Goal: Task Accomplishment & Management: Complete application form

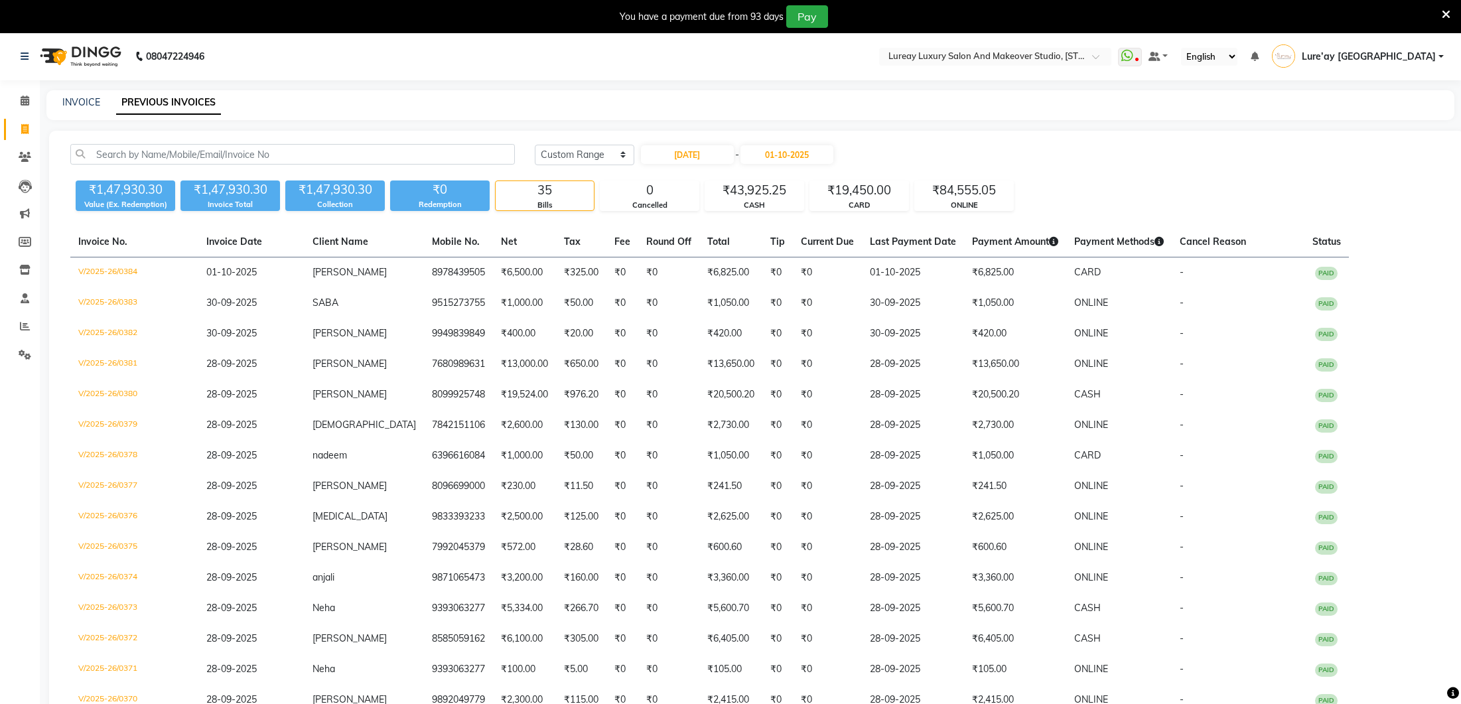
select select "range"
click at [25, 104] on icon at bounding box center [25, 101] width 9 height 10
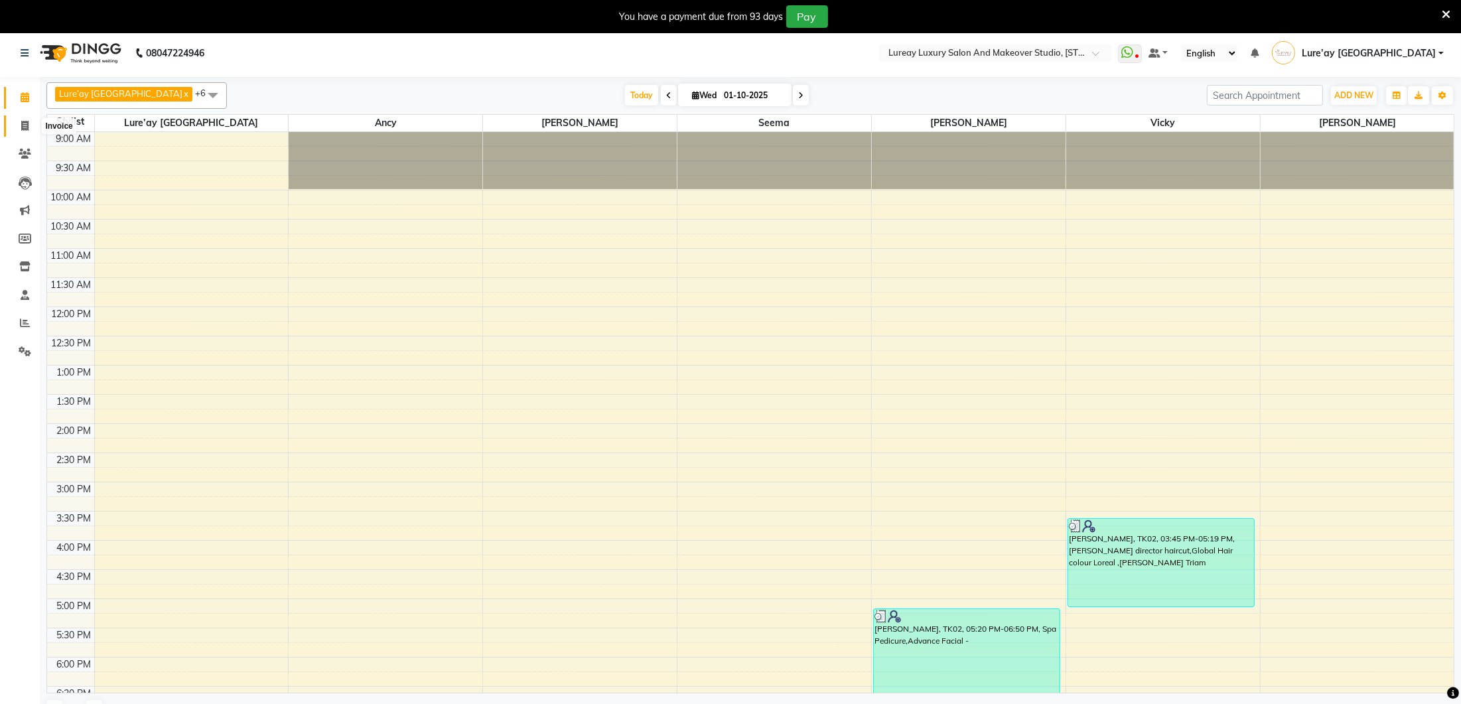
click at [24, 122] on icon at bounding box center [24, 126] width 7 height 10
select select "service"
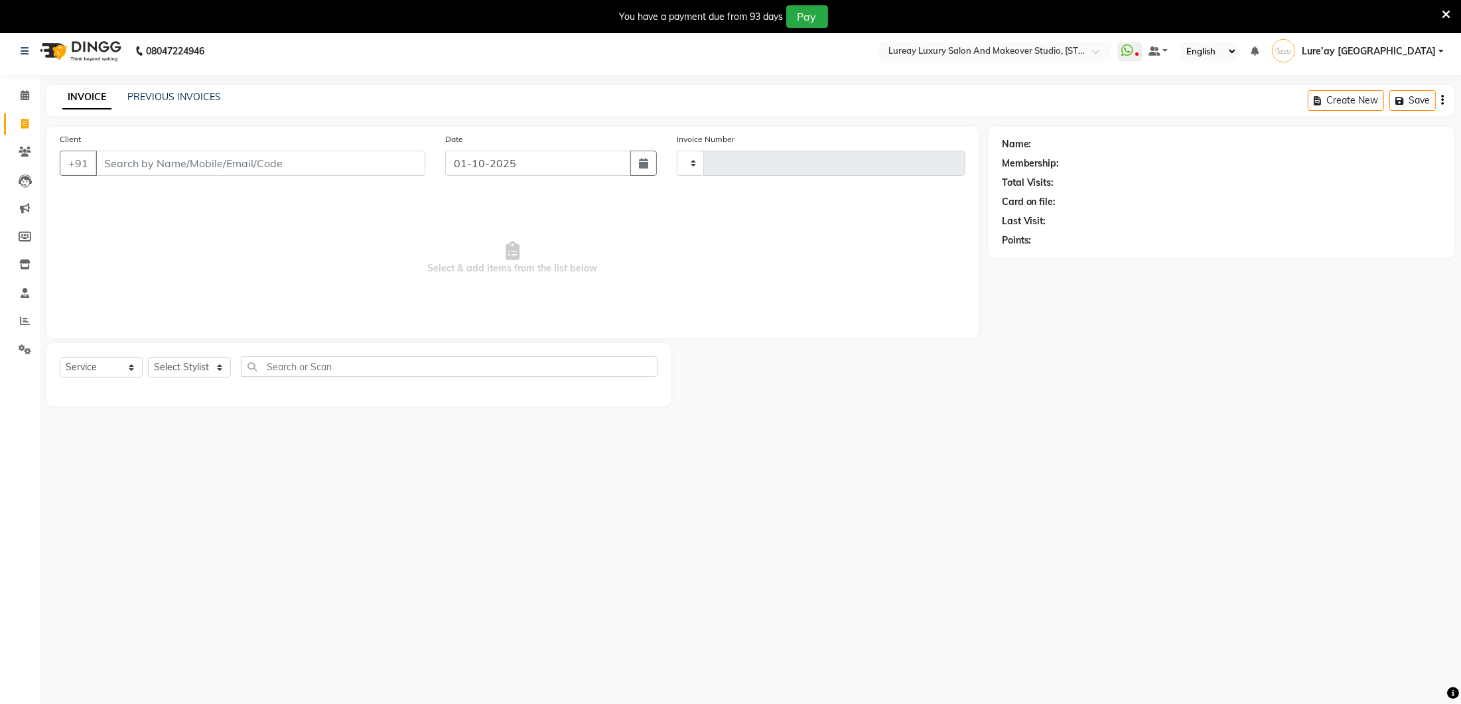
type input "0385"
select select "4075"
drag, startPoint x: 23, startPoint y: 96, endPoint x: 27, endPoint y: 104, distance: 9.2
click at [23, 96] on icon at bounding box center [25, 97] width 9 height 10
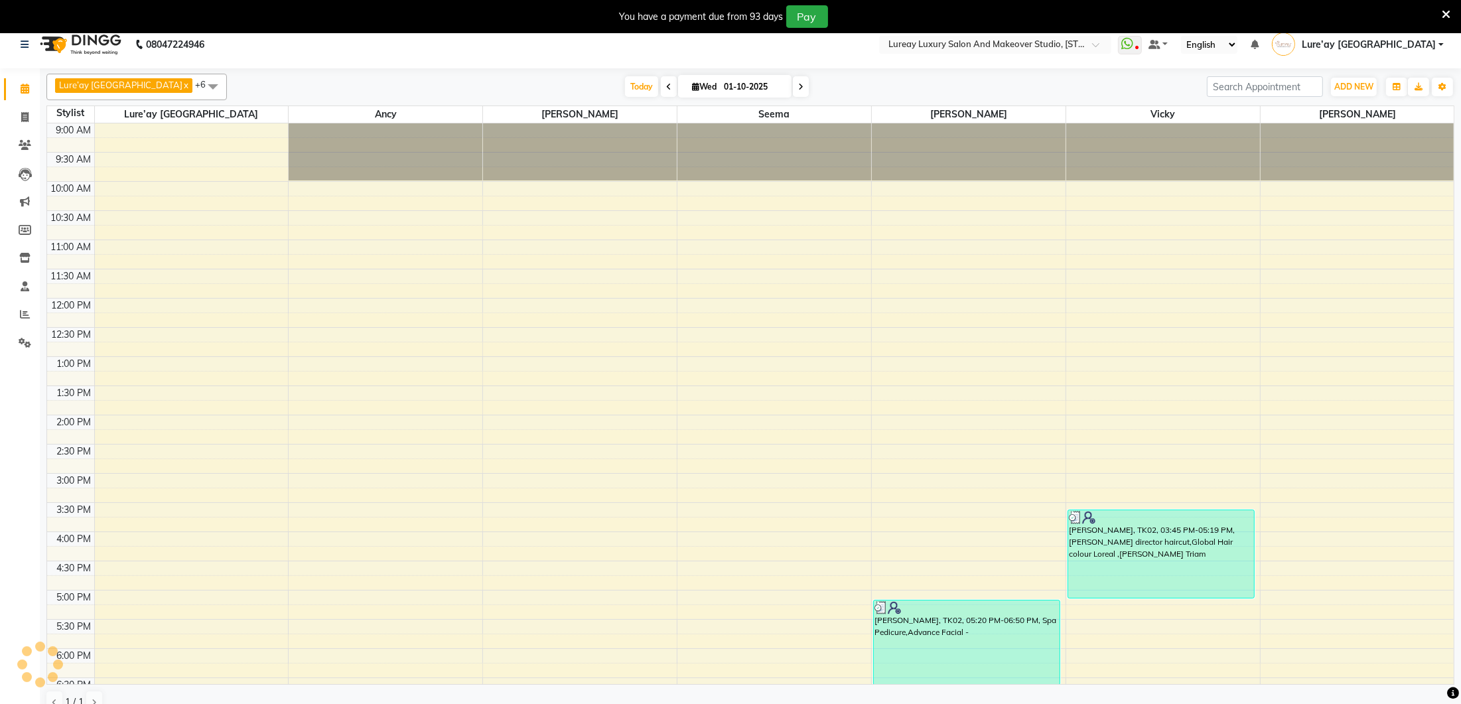
scroll to position [15, 0]
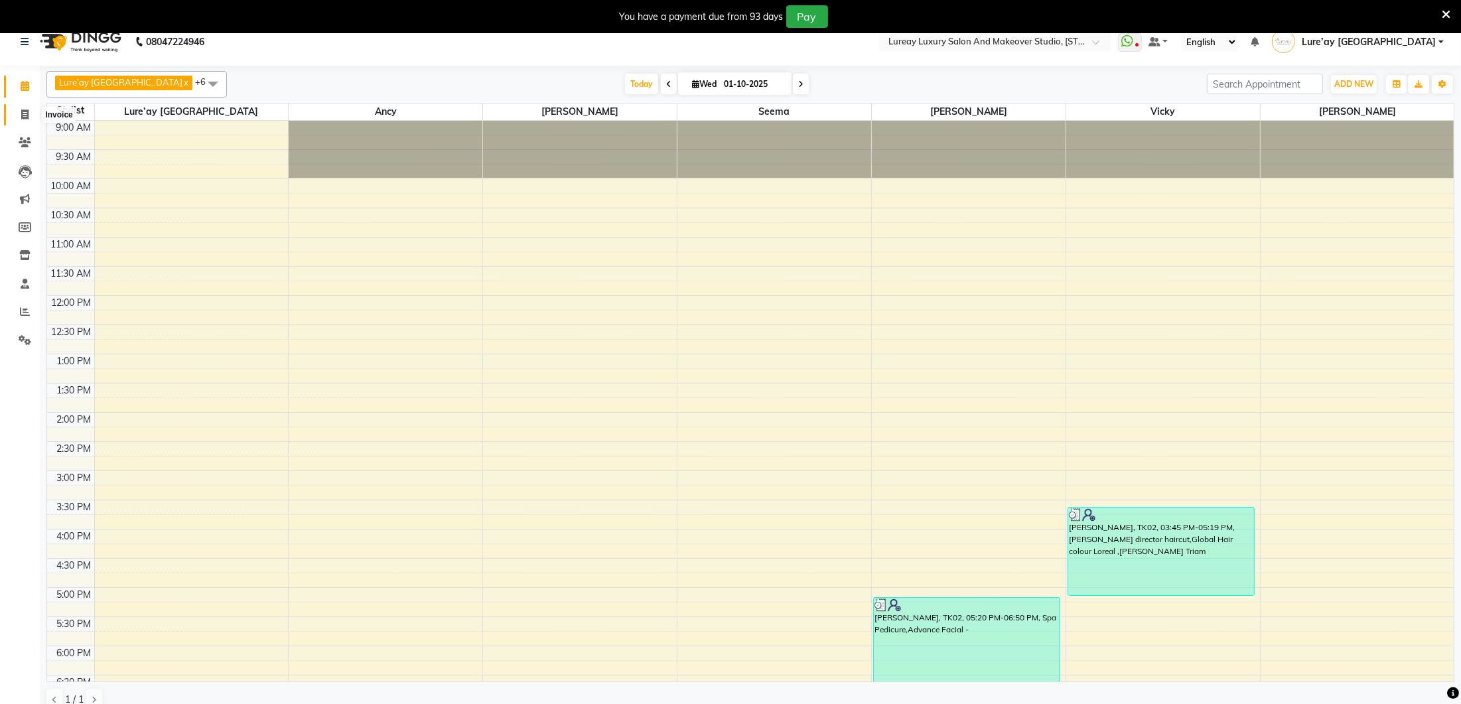
click at [31, 113] on span at bounding box center [24, 114] width 23 height 15
select select "4075"
select select "service"
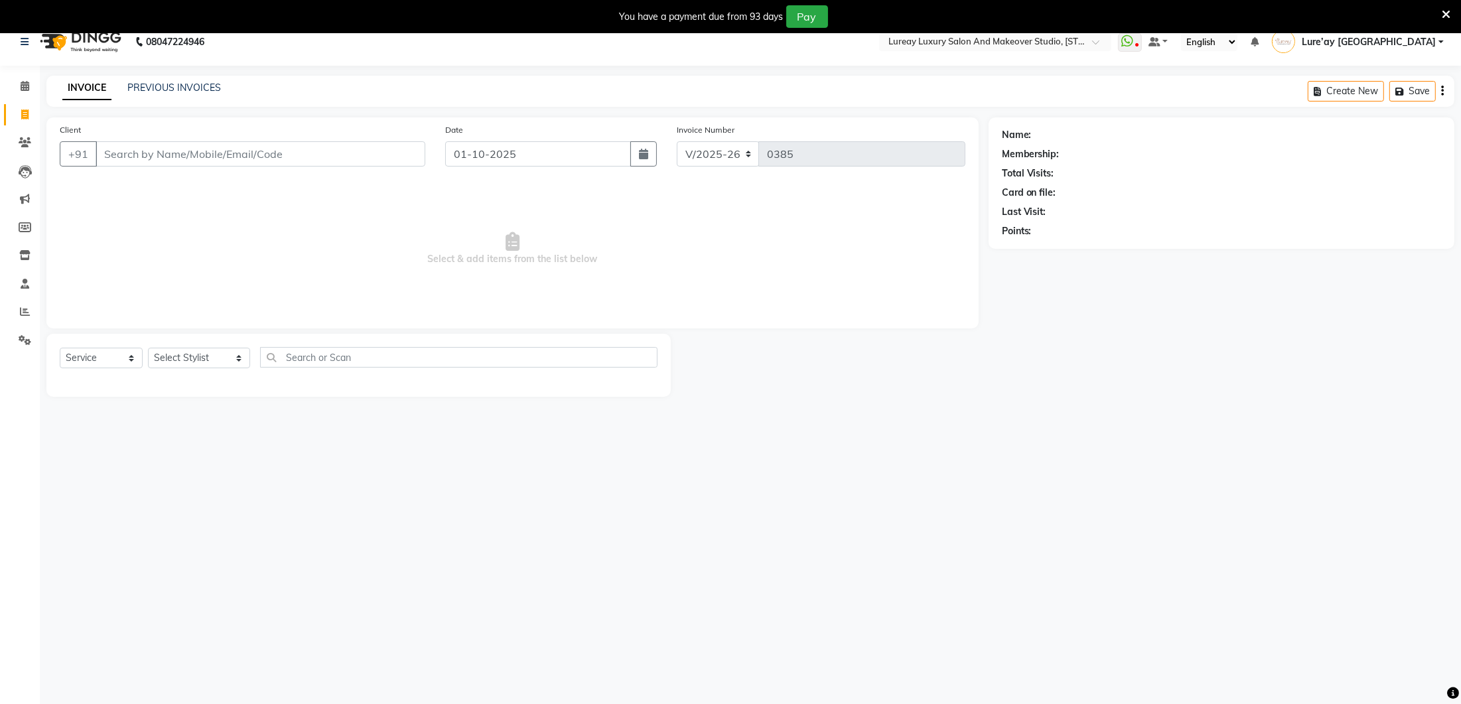
click at [163, 151] on input "Client" at bounding box center [261, 153] width 330 height 25
click at [171, 163] on input "Client" at bounding box center [261, 153] width 330 height 25
click at [206, 357] on select "Select Stylist [PERSON_NAME] Lure’ay [GEOGRAPHIC_DATA] [PERSON_NAME] [PERSON_NA…" at bounding box center [199, 357] width 102 height 21
select select "92722"
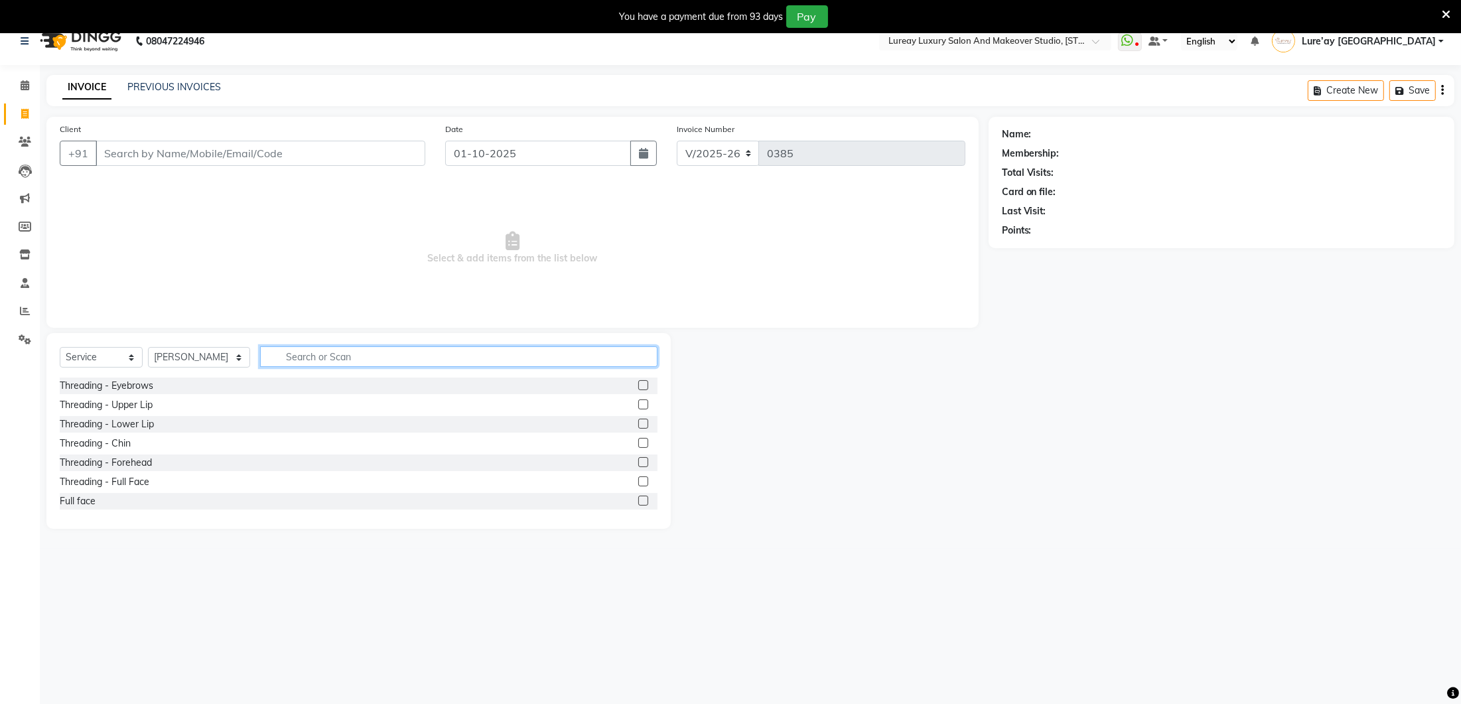
click at [267, 354] on input "text" at bounding box center [458, 356] width 397 height 21
type input "hair cut"
click at [644, 404] on label at bounding box center [643, 404] width 10 height 10
click at [644, 404] on input "checkbox" at bounding box center [642, 405] width 9 height 9
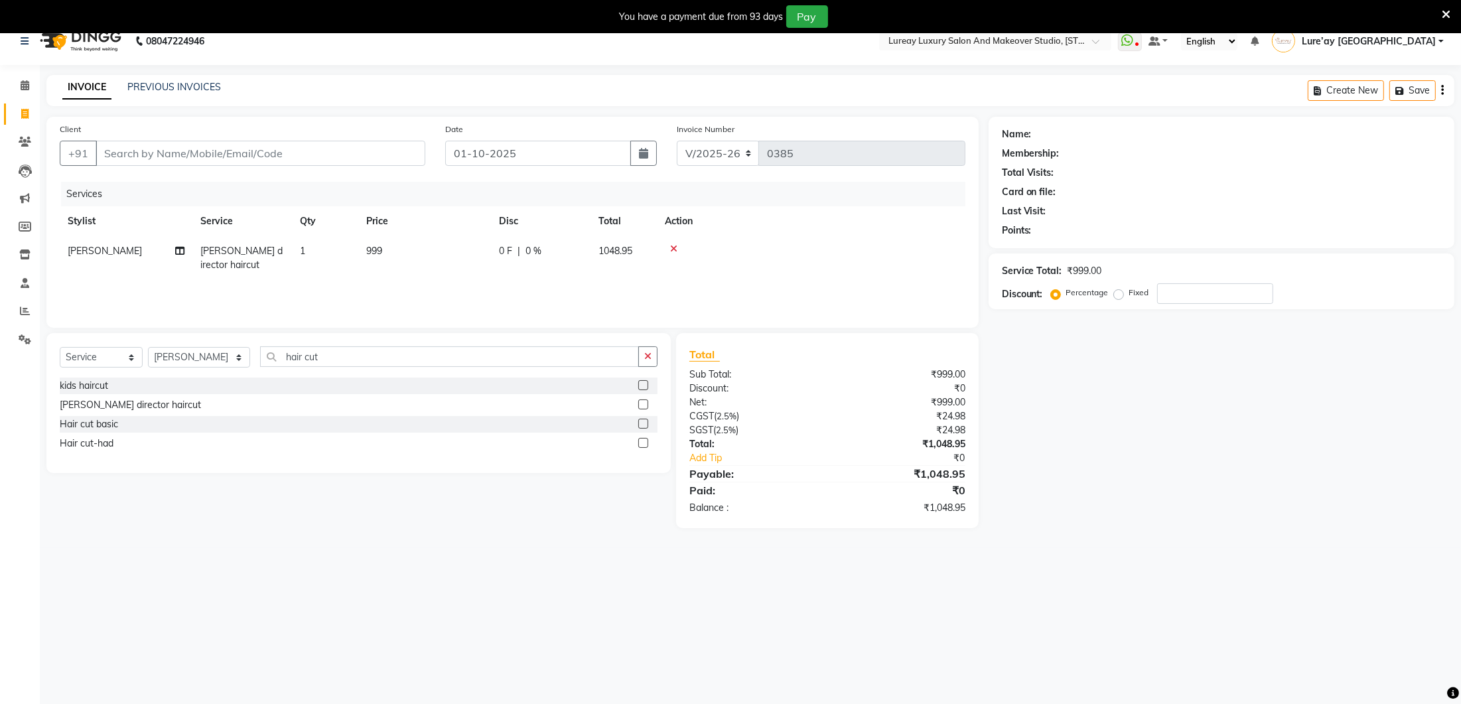
checkbox input "false"
click at [420, 255] on td "999" at bounding box center [424, 258] width 133 height 44
select select "92722"
click at [476, 247] on input "999" at bounding box center [487, 254] width 117 height 21
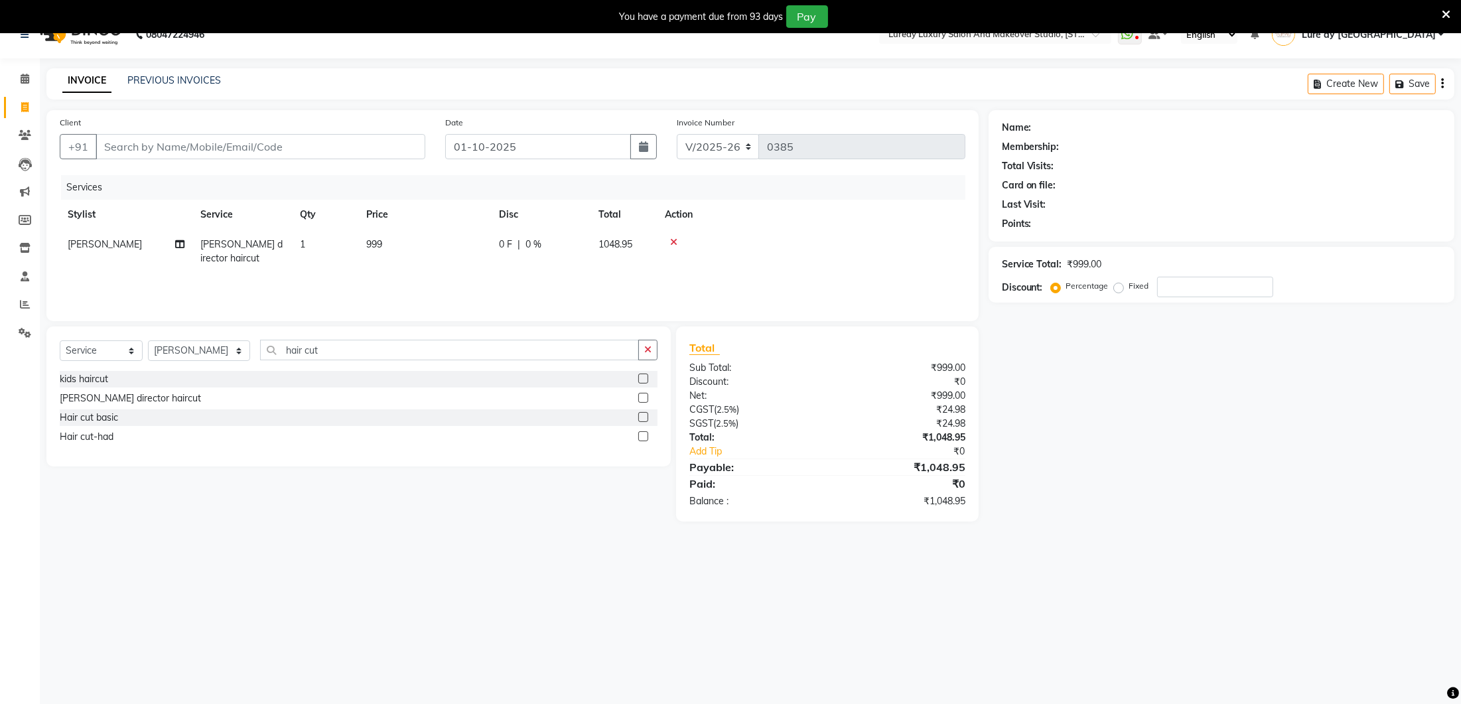
drag, startPoint x: 476, startPoint y: 247, endPoint x: 475, endPoint y: 254, distance: 6.7
click at [475, 254] on td "999" at bounding box center [424, 252] width 133 height 44
select select "92722"
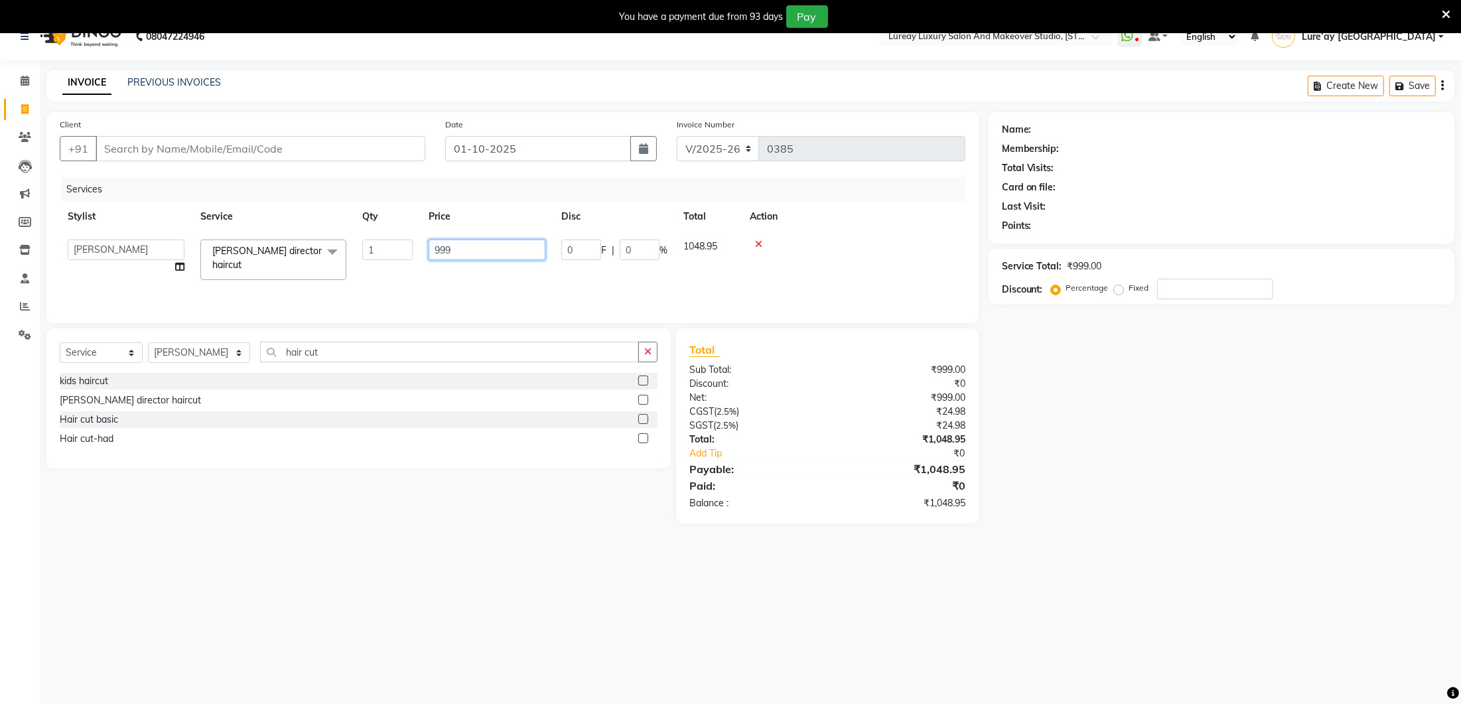
click at [487, 252] on input "999" at bounding box center [487, 250] width 117 height 21
type input "9"
type input "1000"
click at [480, 310] on div "Client +91 Date [DATE] Invoice Number V/2025 V/[PHONE_NUMBER] Services Stylist …" at bounding box center [512, 217] width 932 height 211
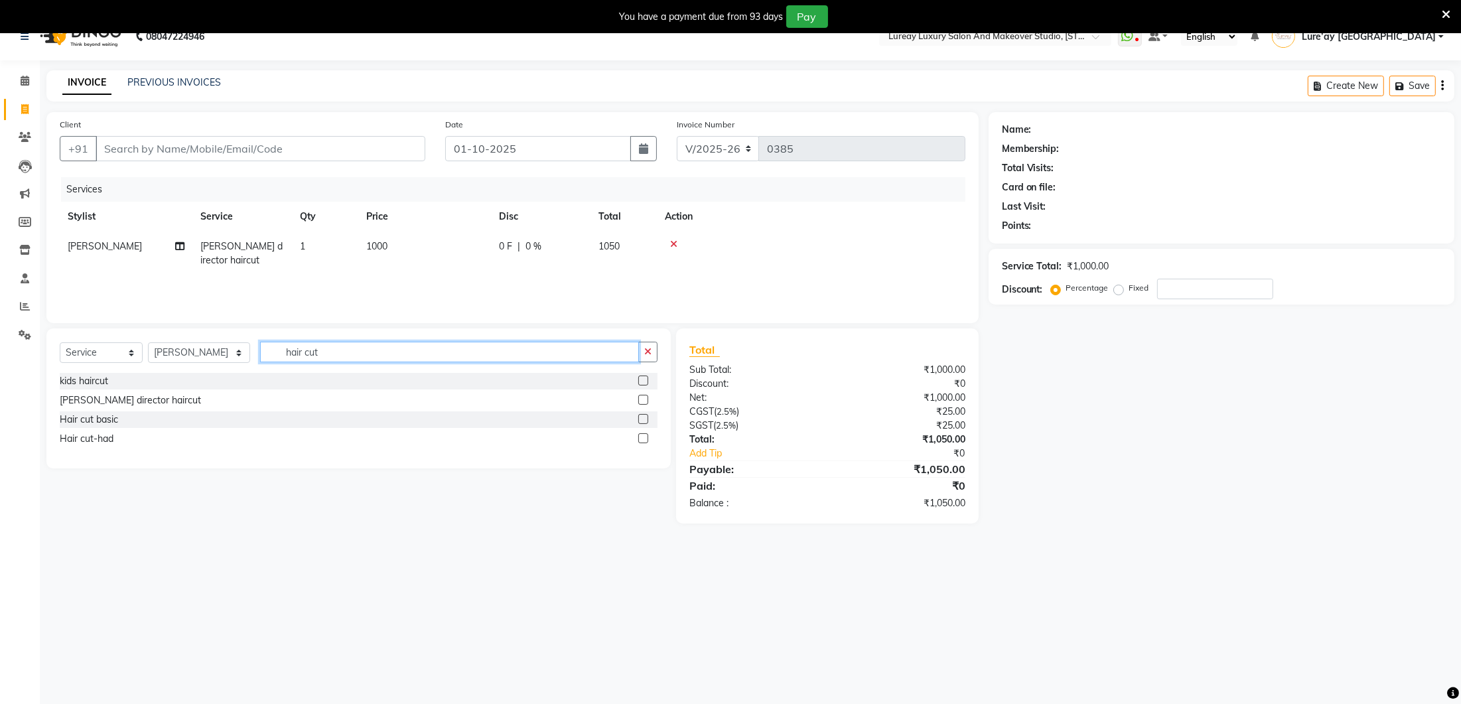
click at [408, 345] on input "hair cut" at bounding box center [449, 352] width 379 height 21
click at [407, 349] on input "hair cut" at bounding box center [449, 352] width 379 height 21
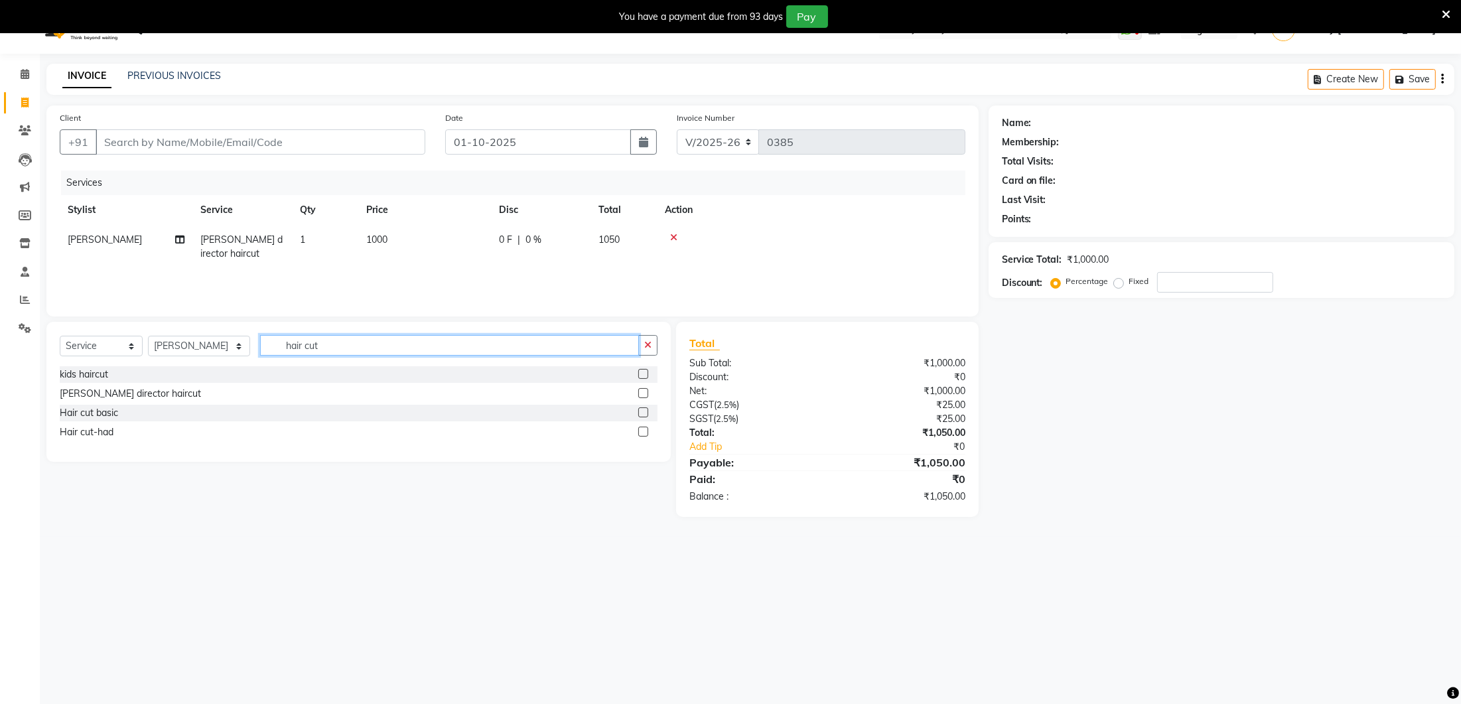
click at [330, 338] on input "hair cut" at bounding box center [449, 345] width 379 height 21
click at [332, 344] on input "hair cut" at bounding box center [449, 345] width 379 height 21
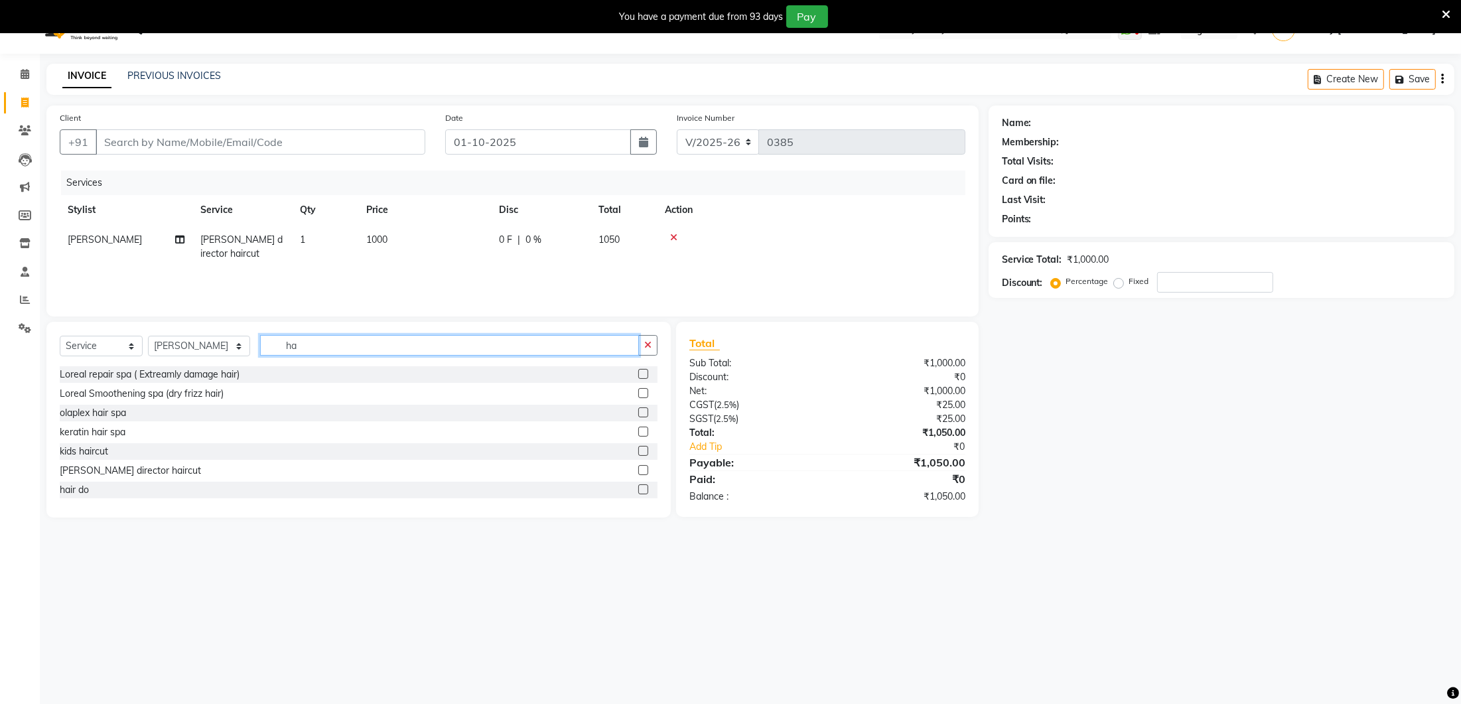
type input "h"
click at [218, 345] on select "Select Stylist [PERSON_NAME] Lure’ay [GEOGRAPHIC_DATA] [PERSON_NAME] [PERSON_NA…" at bounding box center [199, 346] width 102 height 21
select select "70810"
click at [269, 345] on input "text" at bounding box center [458, 345] width 397 height 21
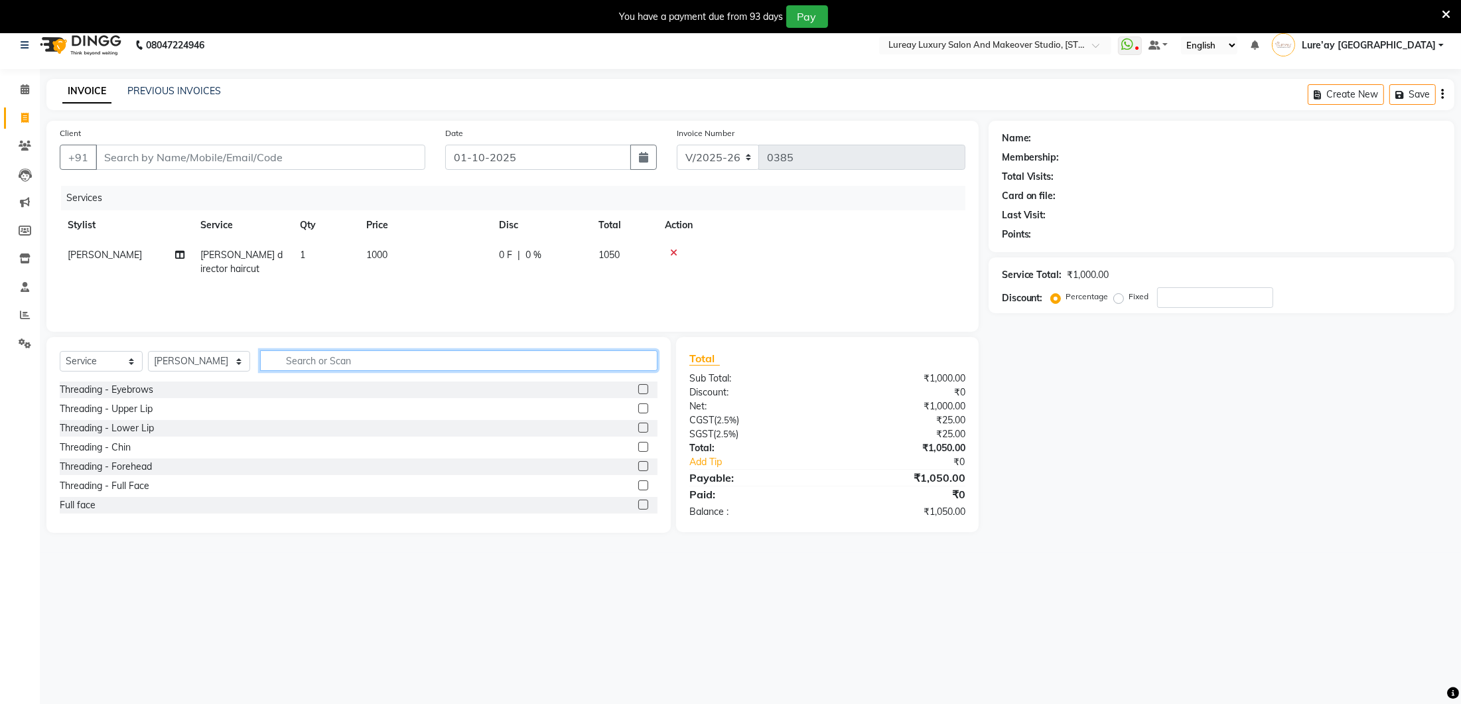
scroll to position [8, 0]
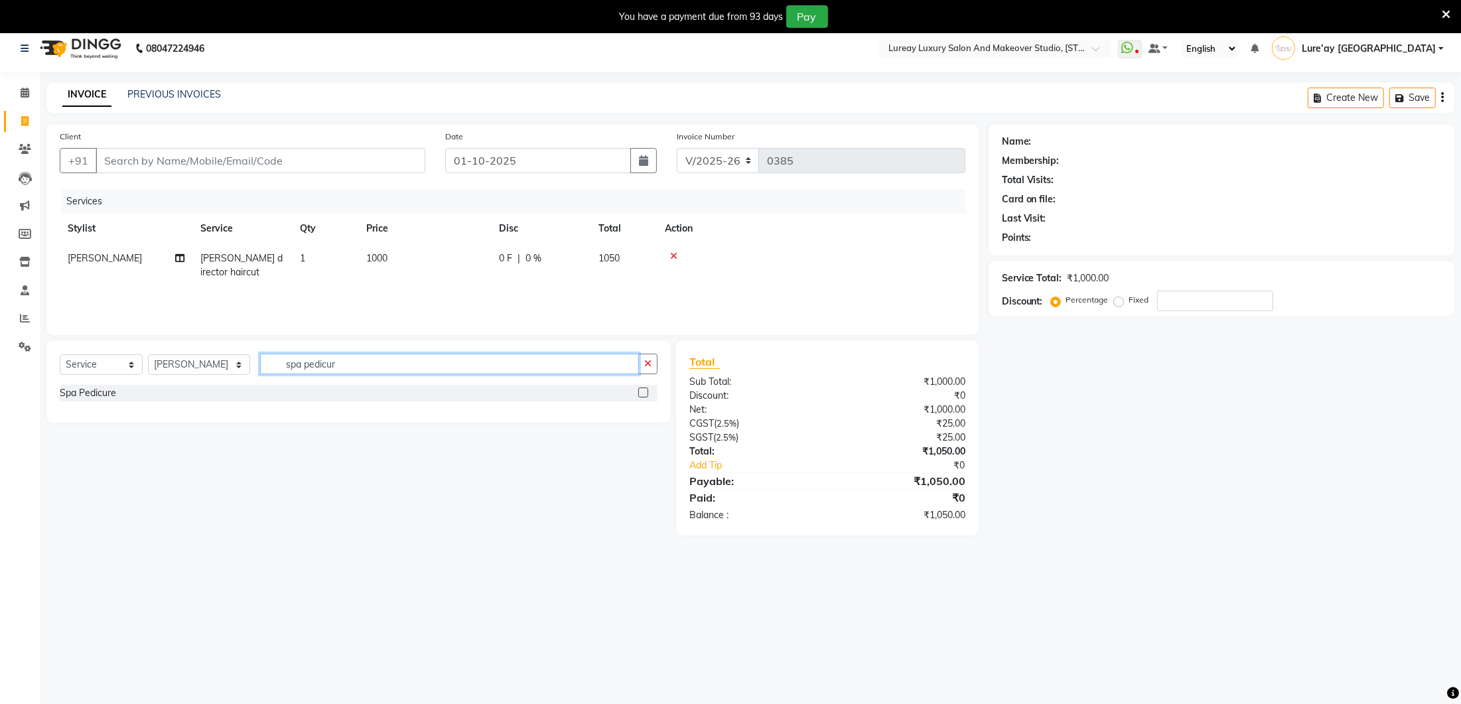
type input "spa pedicur"
click at [644, 391] on label at bounding box center [643, 392] width 10 height 10
click at [644, 391] on input "checkbox" at bounding box center [642, 393] width 9 height 9
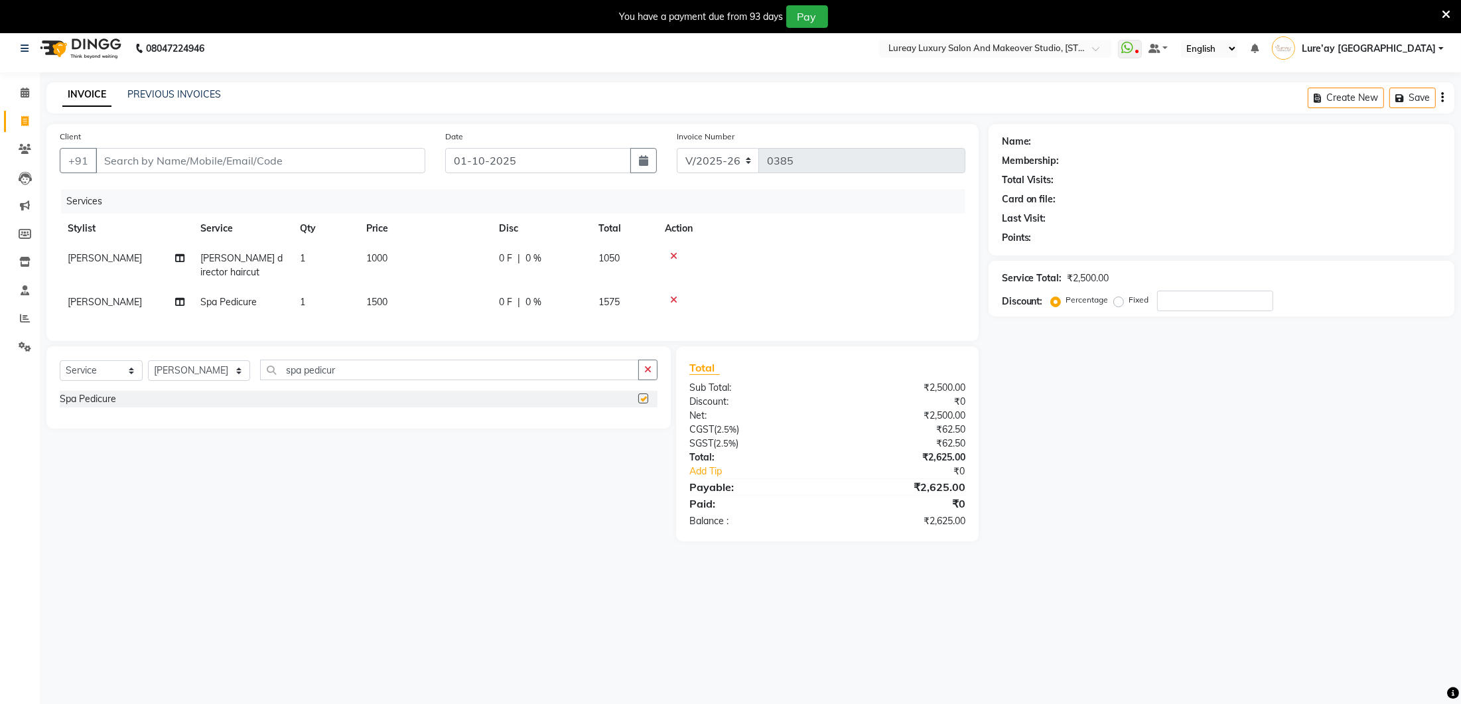
checkbox input "false"
drag, startPoint x: 384, startPoint y: 307, endPoint x: 381, endPoint y: 301, distance: 6.8
click at [384, 307] on td "1500" at bounding box center [424, 302] width 133 height 30
select select "70810"
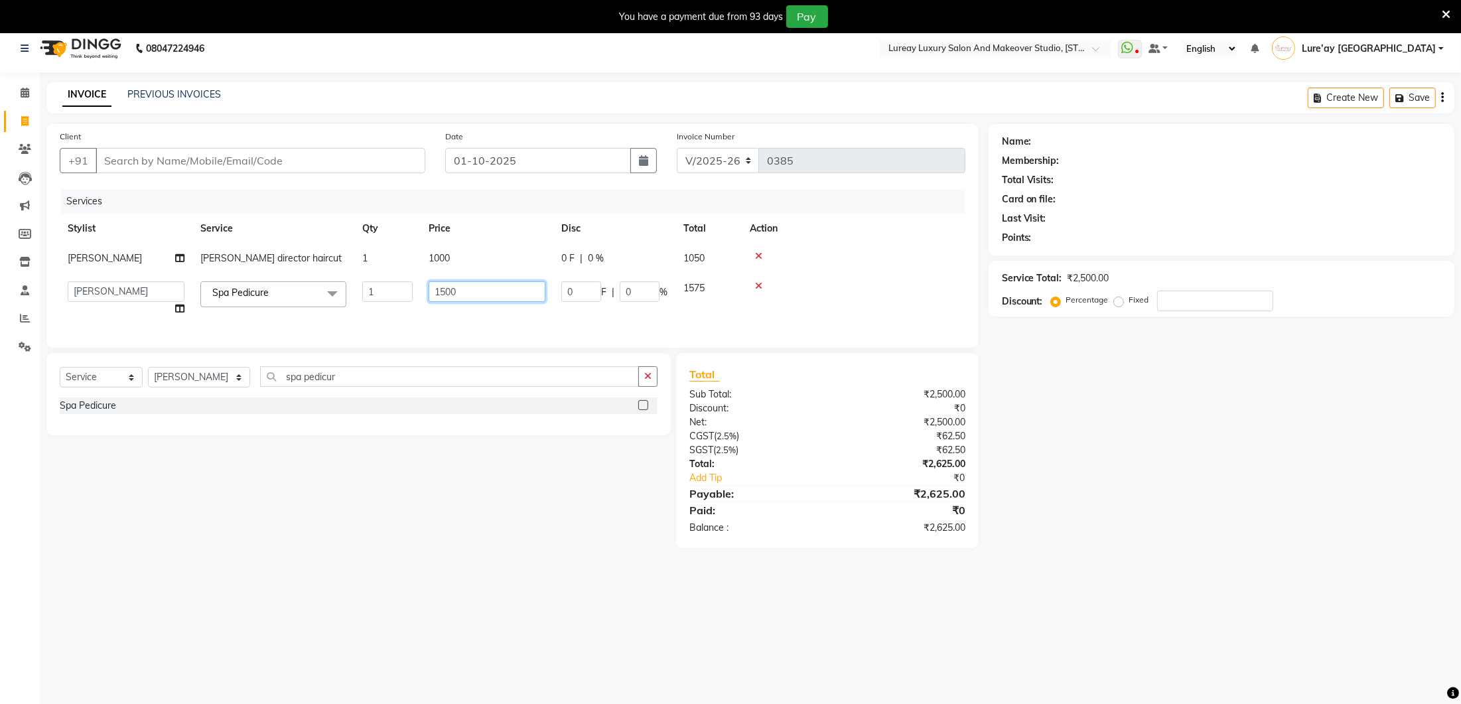
click at [441, 289] on input "1500" at bounding box center [487, 291] width 117 height 21
click at [448, 289] on input "1500" at bounding box center [487, 291] width 117 height 21
type input "1200"
click at [505, 332] on div "Client +91 Date [DATE] Invoice Number V/2025 V/[PHONE_NUMBER] Services Stylist …" at bounding box center [512, 236] width 932 height 224
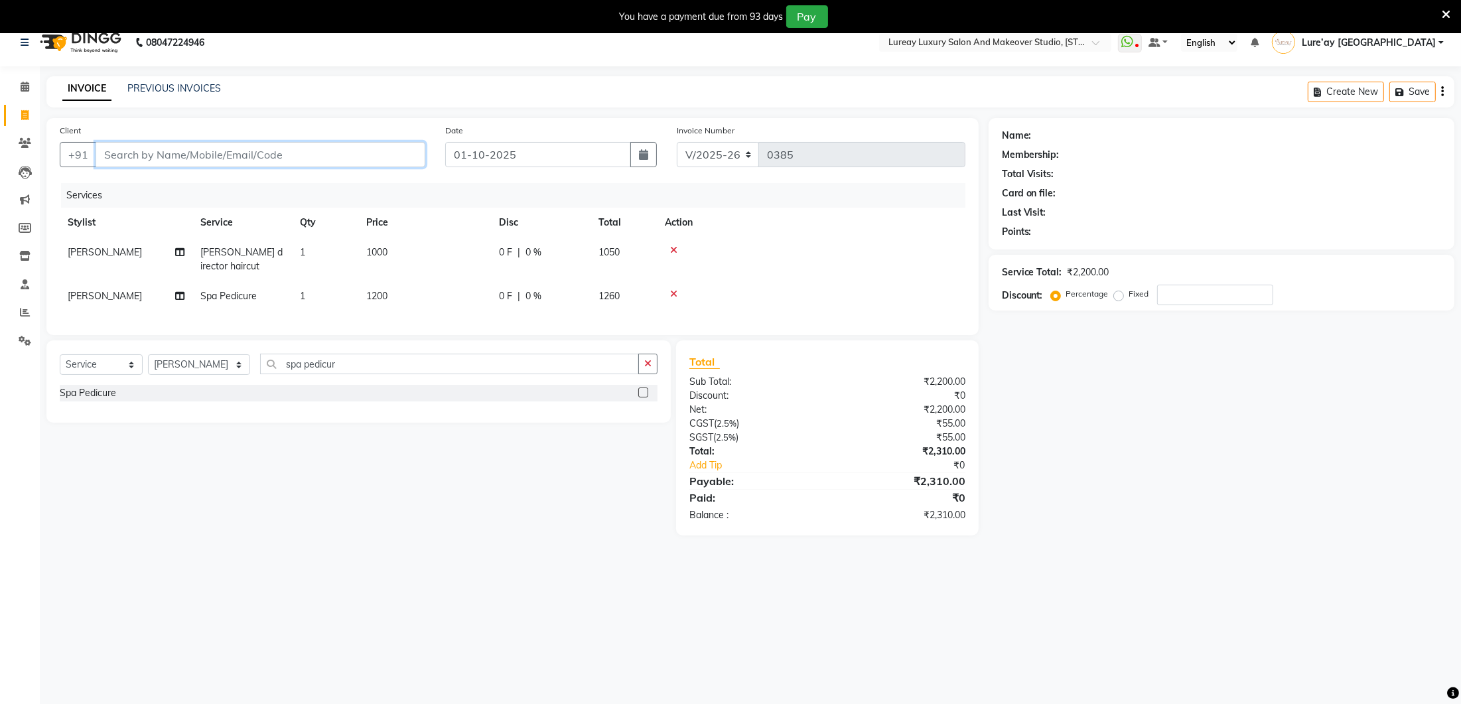
click at [364, 153] on input "Client" at bounding box center [261, 154] width 330 height 25
click at [364, 153] on input "Client" at bounding box center [261, 150] width 330 height 25
click at [292, 149] on input "Client" at bounding box center [261, 150] width 330 height 25
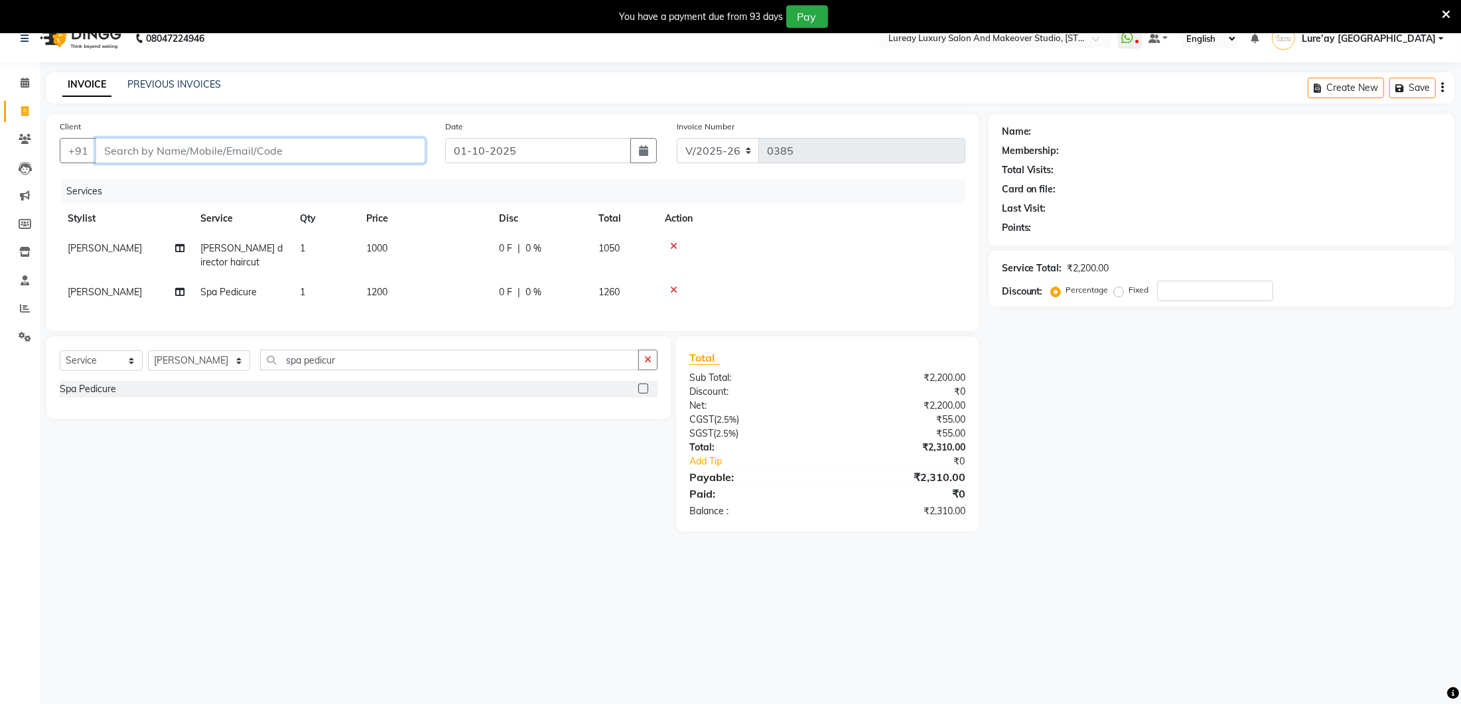
type input "6"
type input "0"
type input "6374027187"
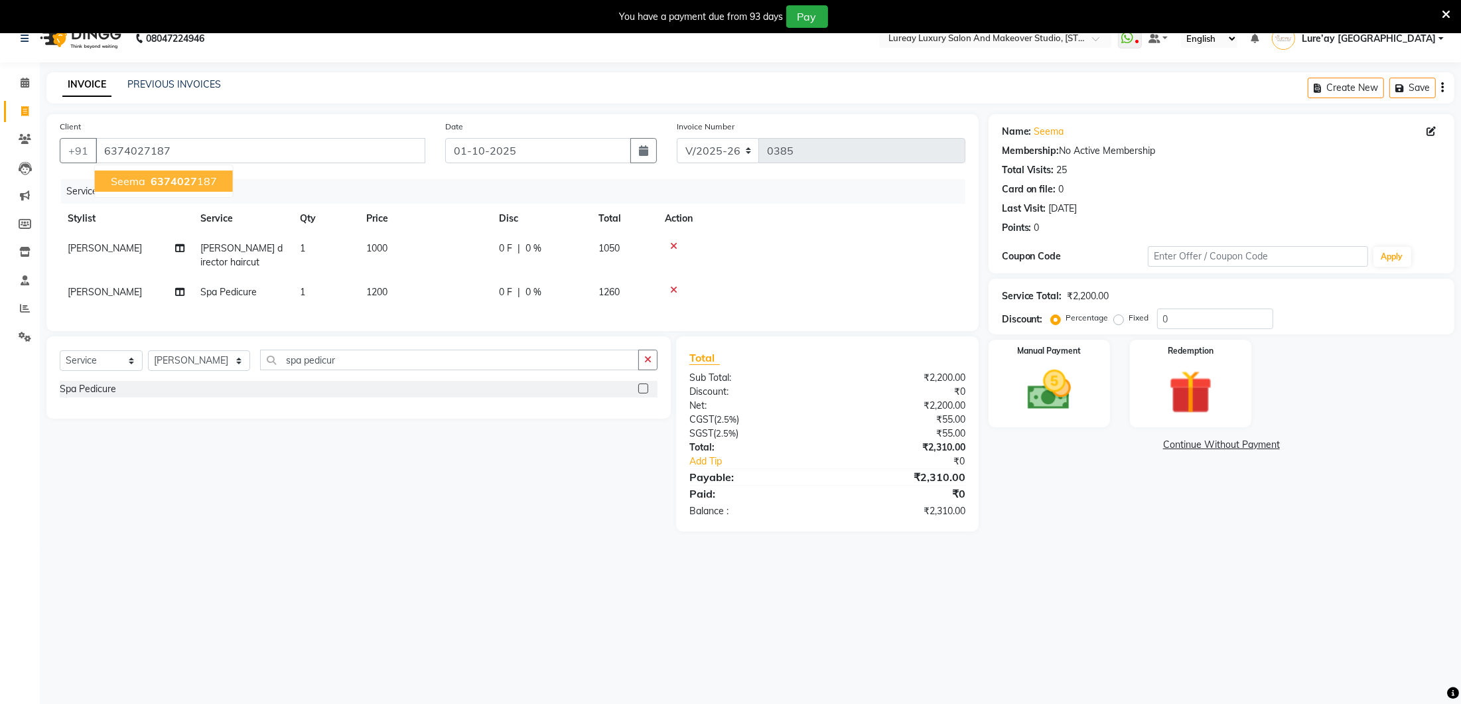
click at [192, 182] on span "6374027" at bounding box center [174, 181] width 46 height 13
click at [1037, 400] on img at bounding box center [1049, 390] width 74 height 52
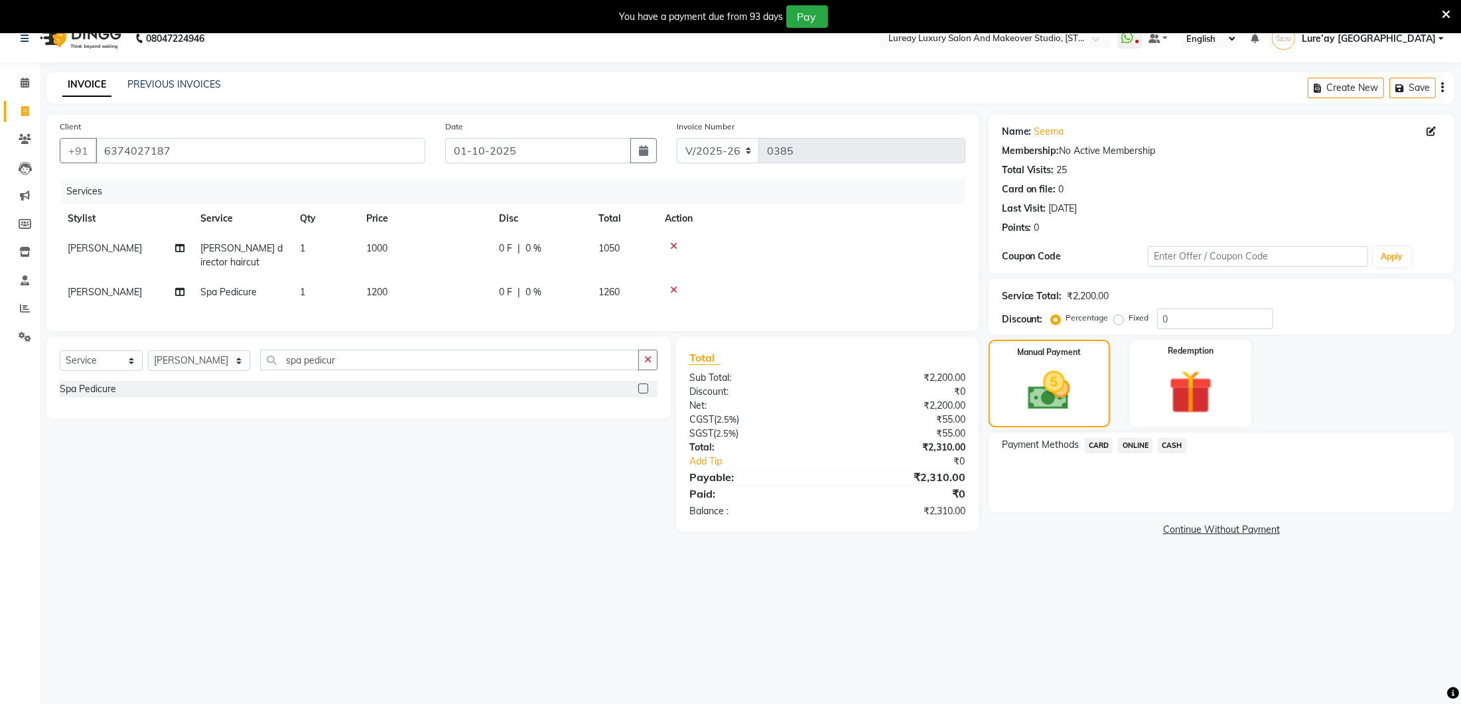
click at [1131, 445] on span "ONLINE" at bounding box center [1135, 445] width 35 height 15
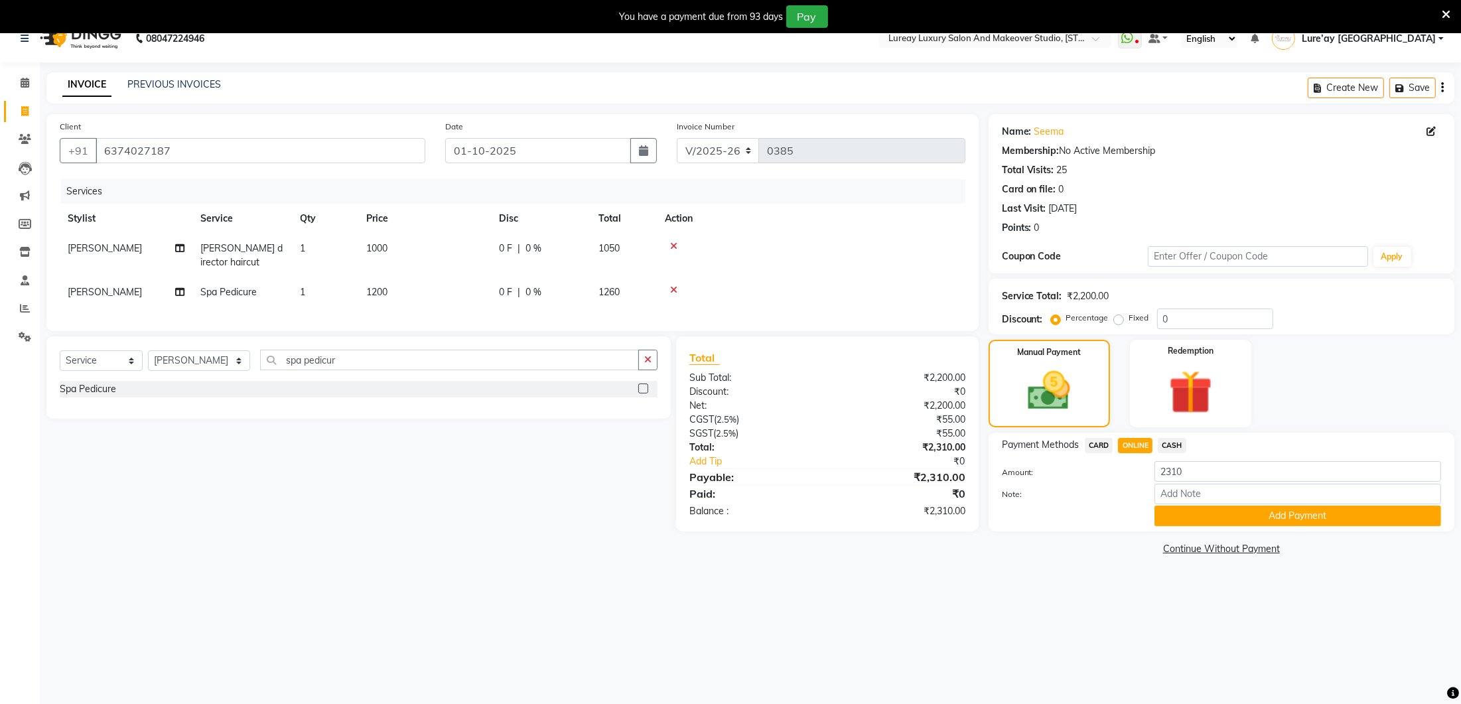
click at [1180, 508] on button "Add Payment" at bounding box center [1298, 516] width 287 height 21
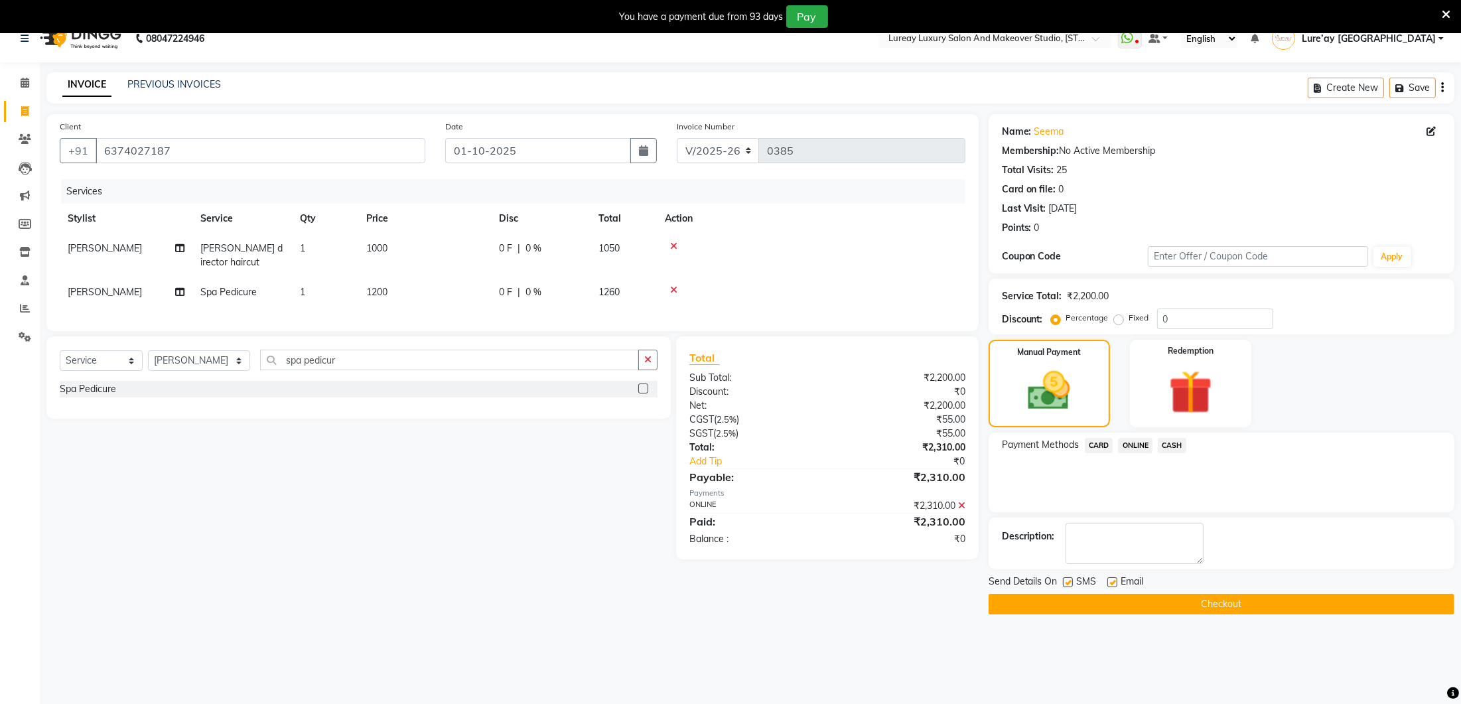
click at [1206, 599] on button "Checkout" at bounding box center [1222, 604] width 466 height 21
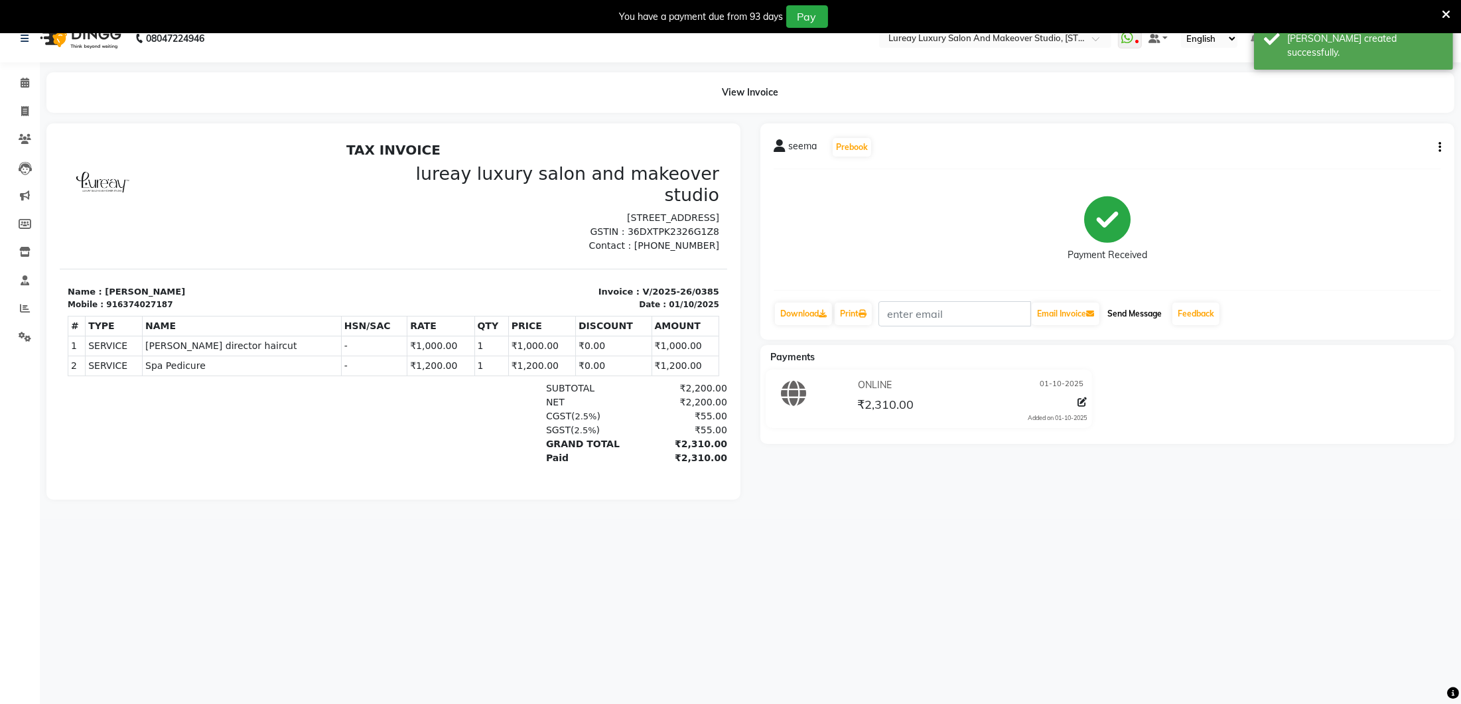
click at [1125, 313] on button "Send Message" at bounding box center [1134, 314] width 65 height 23
click at [30, 86] on span at bounding box center [24, 82] width 23 height 15
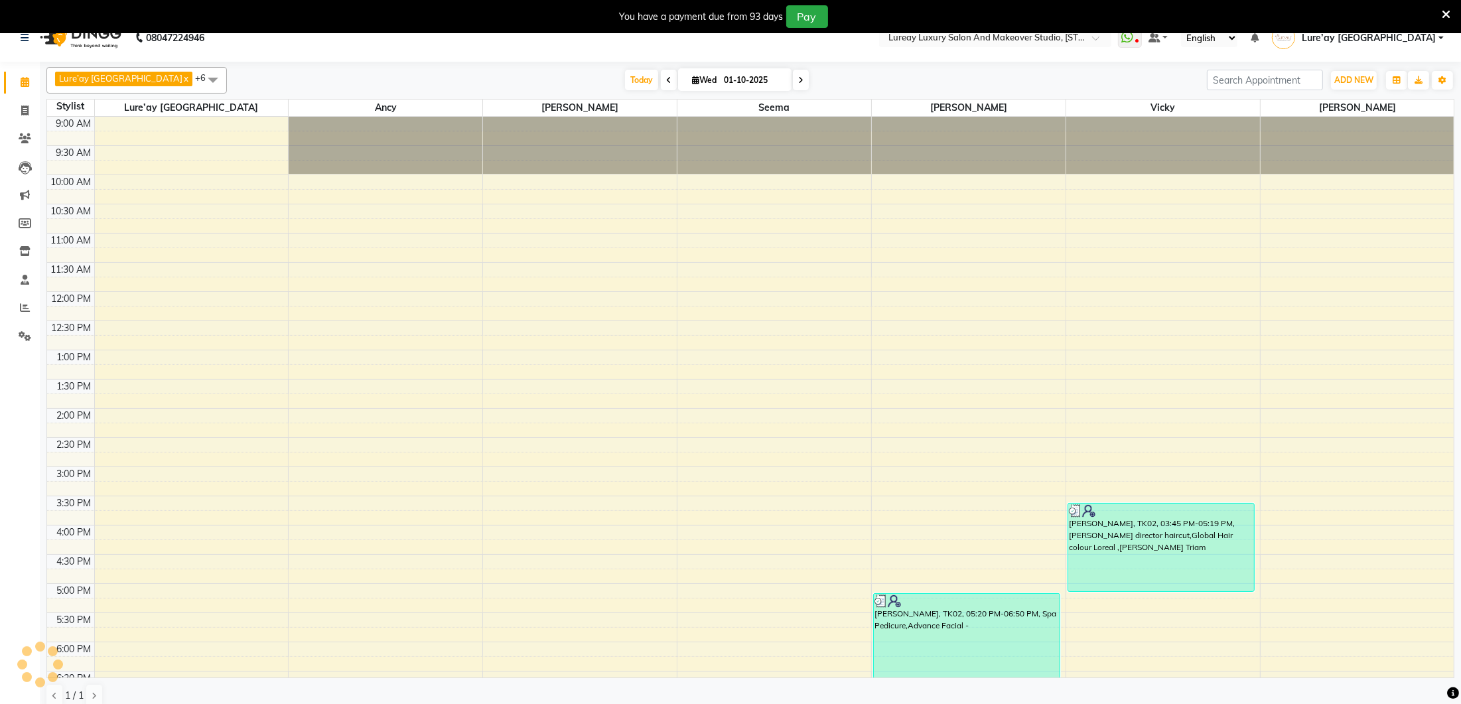
scroll to position [271, 0]
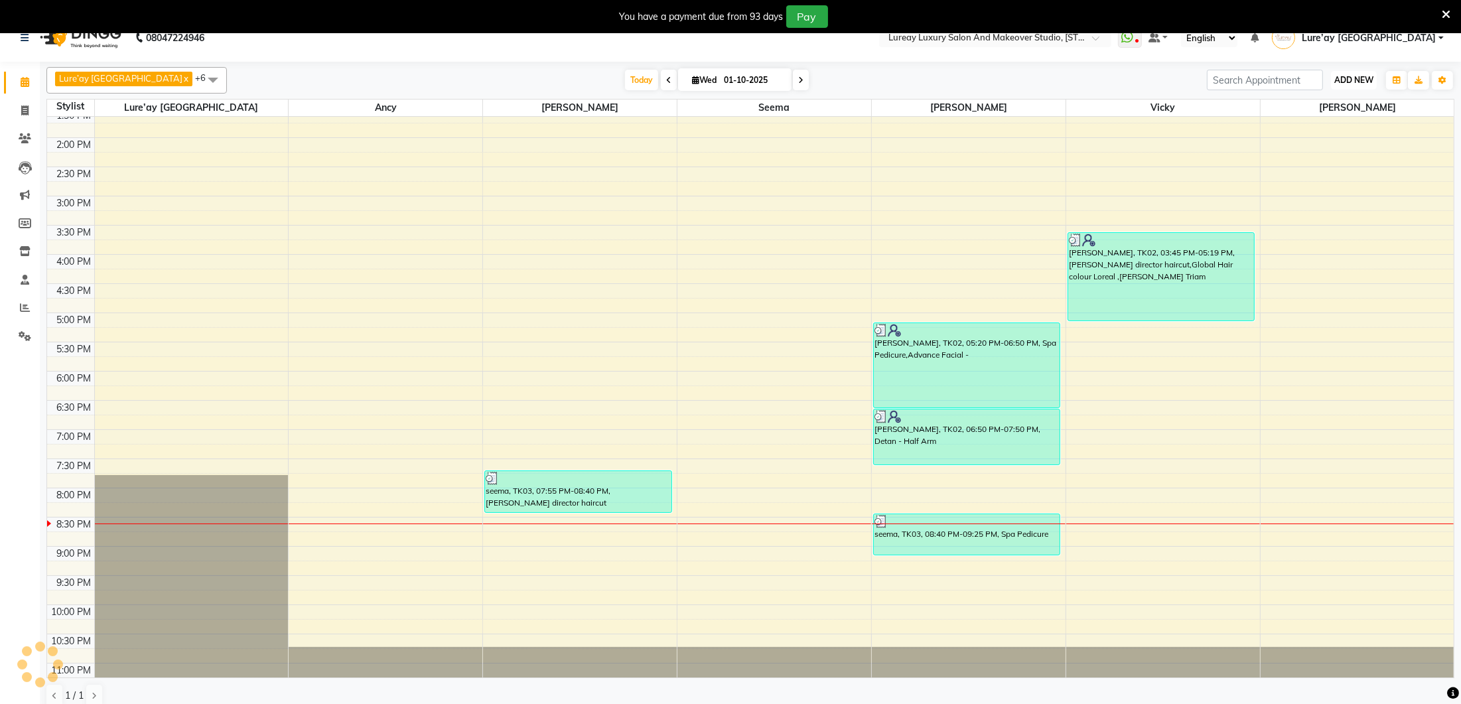
click at [1344, 73] on button "ADD NEW Toggle Dropdown" at bounding box center [1354, 80] width 46 height 19
click at [1336, 102] on button "Add Appointment" at bounding box center [1323, 104] width 105 height 17
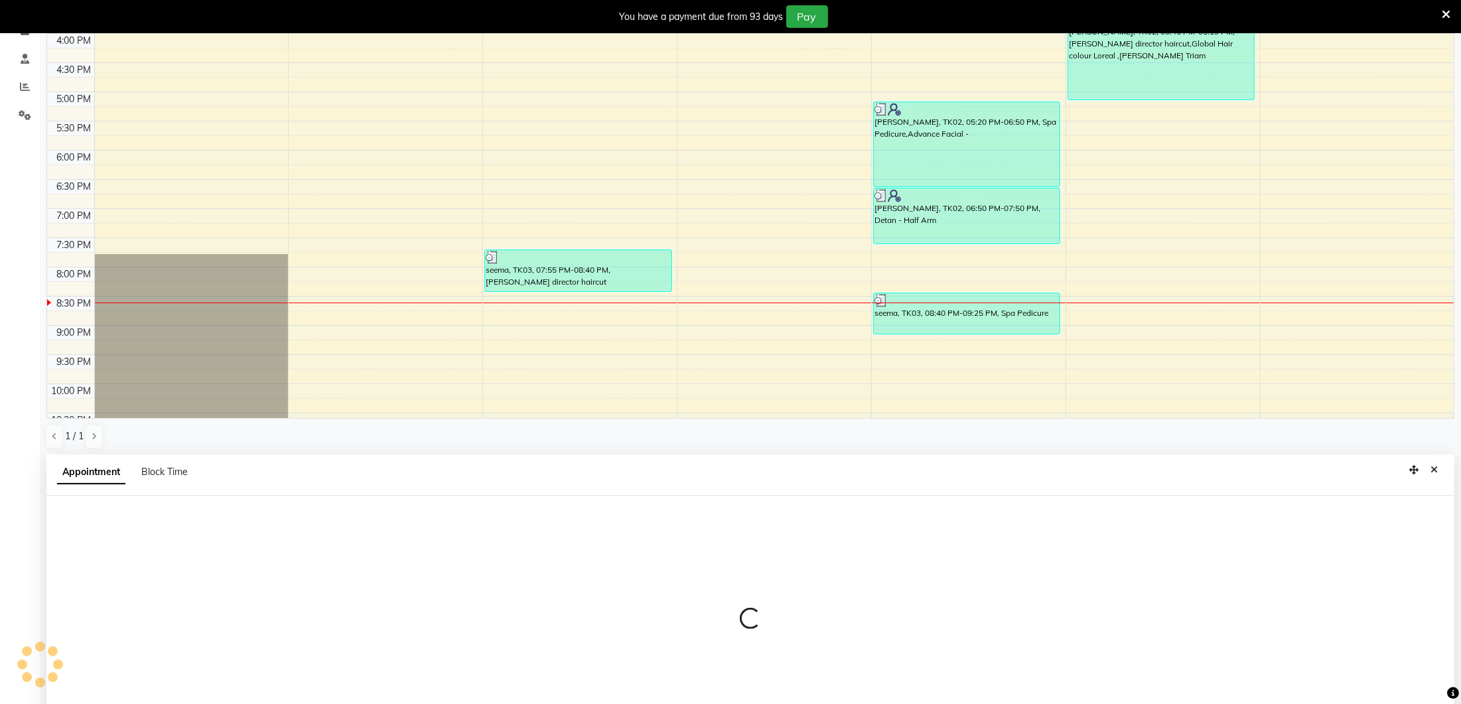
scroll to position [290, 0]
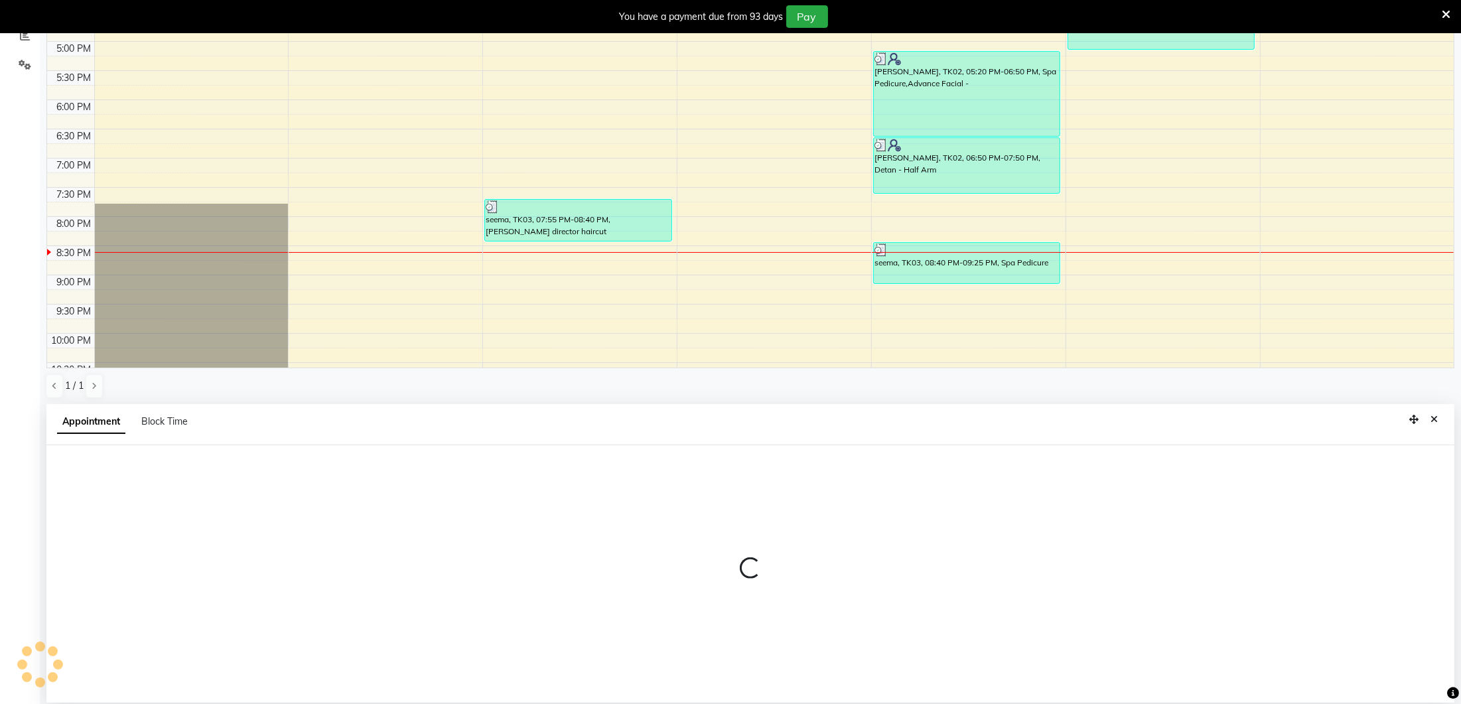
select select "600"
select select "tentative"
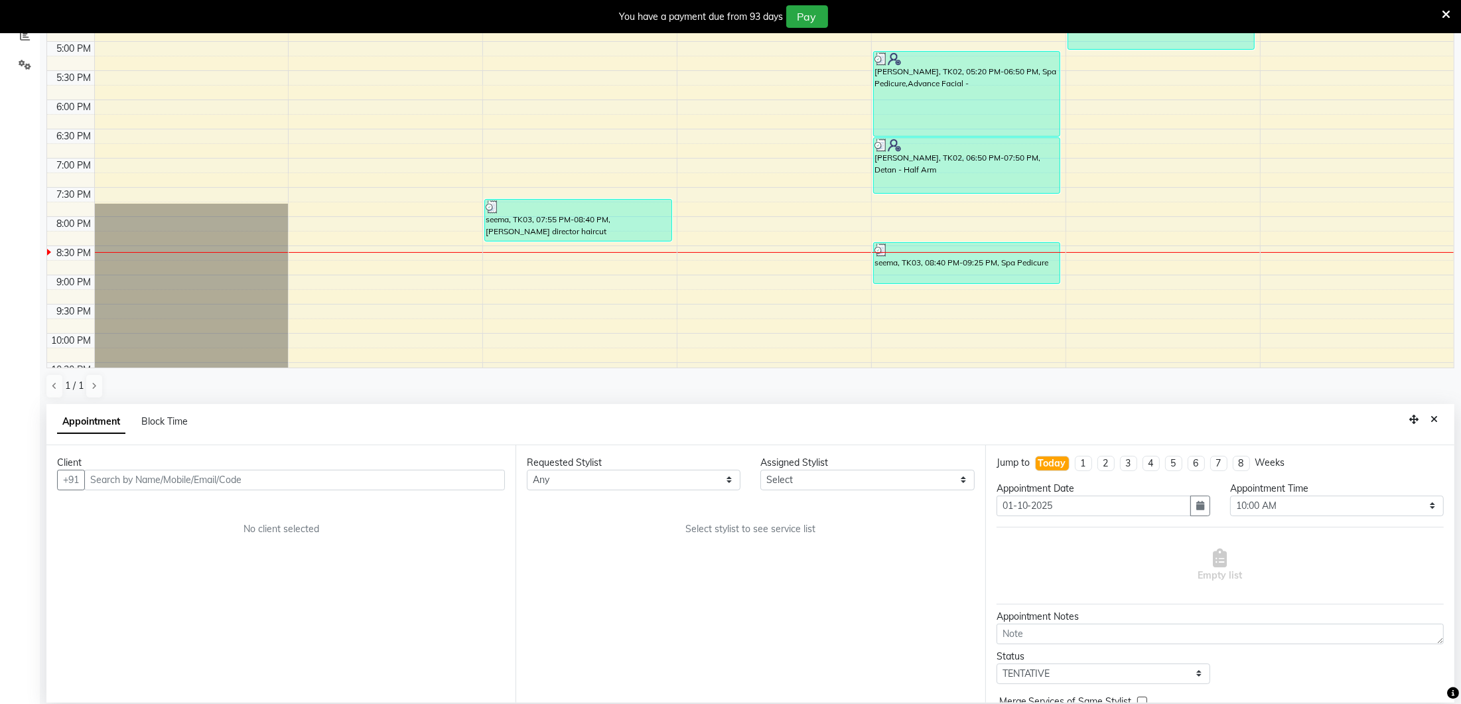
click at [184, 476] on input "text" at bounding box center [294, 480] width 421 height 21
type input "9182191787"
click at [490, 482] on span "Add Client" at bounding box center [477, 480] width 44 height 12
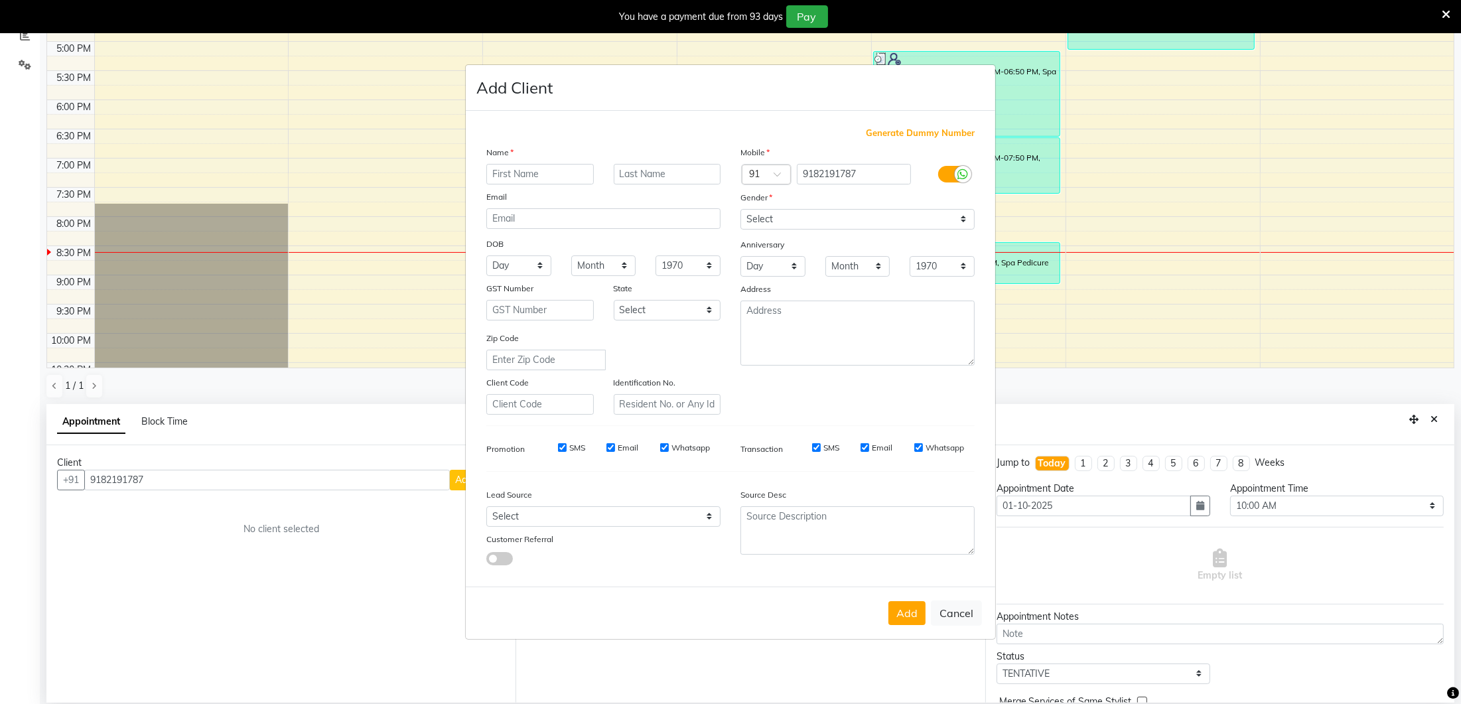
click at [548, 180] on input "text" at bounding box center [539, 174] width 107 height 21
type input "saira"
click at [750, 222] on select "Select [DEMOGRAPHIC_DATA] [DEMOGRAPHIC_DATA] Other Prefer Not To Say" at bounding box center [857, 219] width 234 height 21
select select "[DEMOGRAPHIC_DATA]"
click at [927, 614] on div "Add Cancel" at bounding box center [730, 613] width 529 height 52
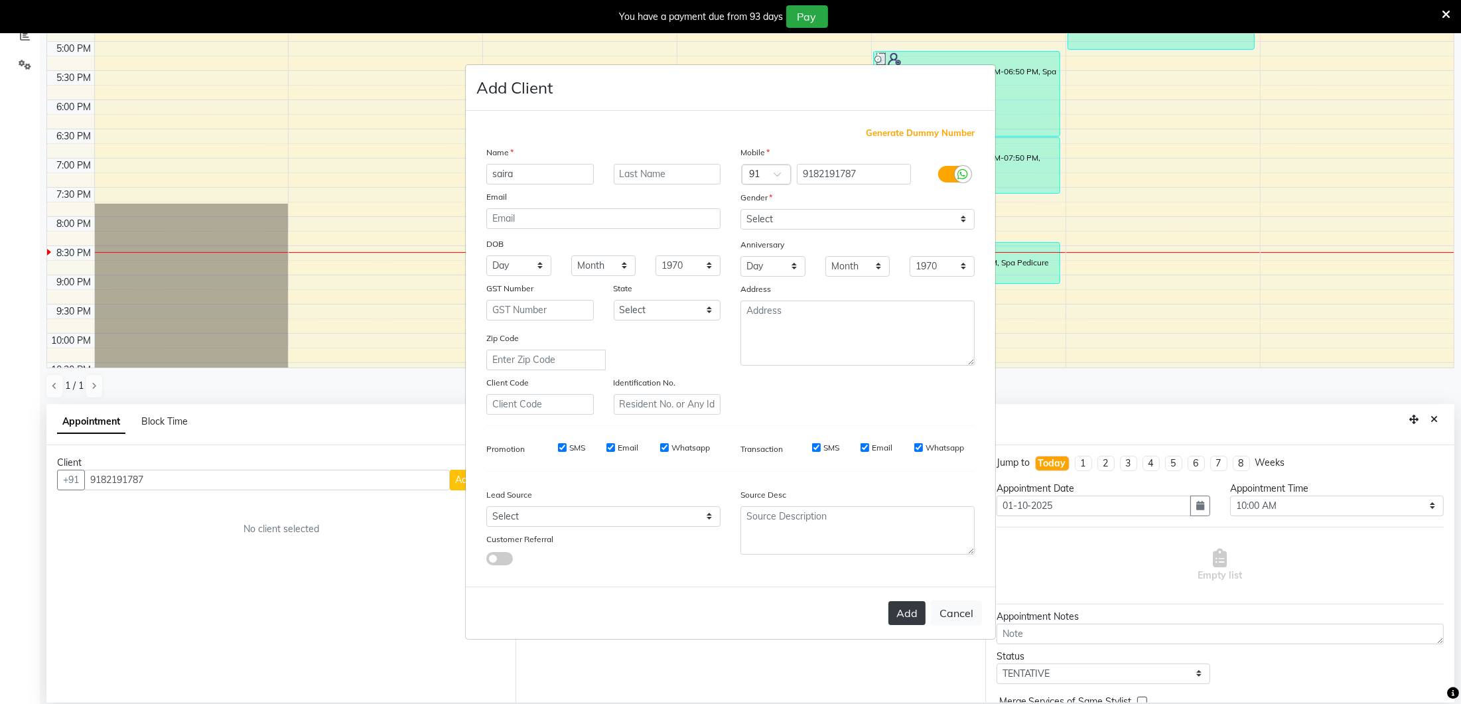
click at [917, 614] on button "Add" at bounding box center [906, 613] width 37 height 24
select select
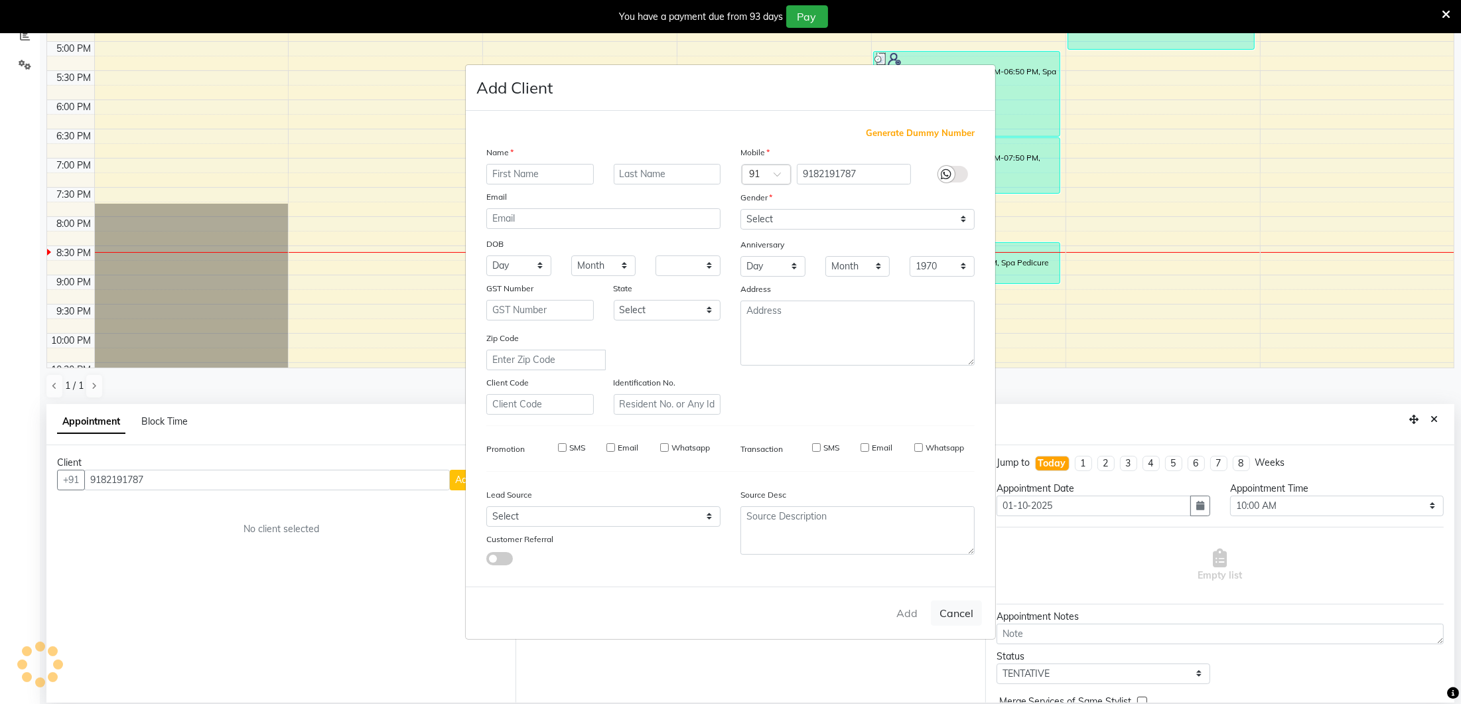
select select
checkbox input "false"
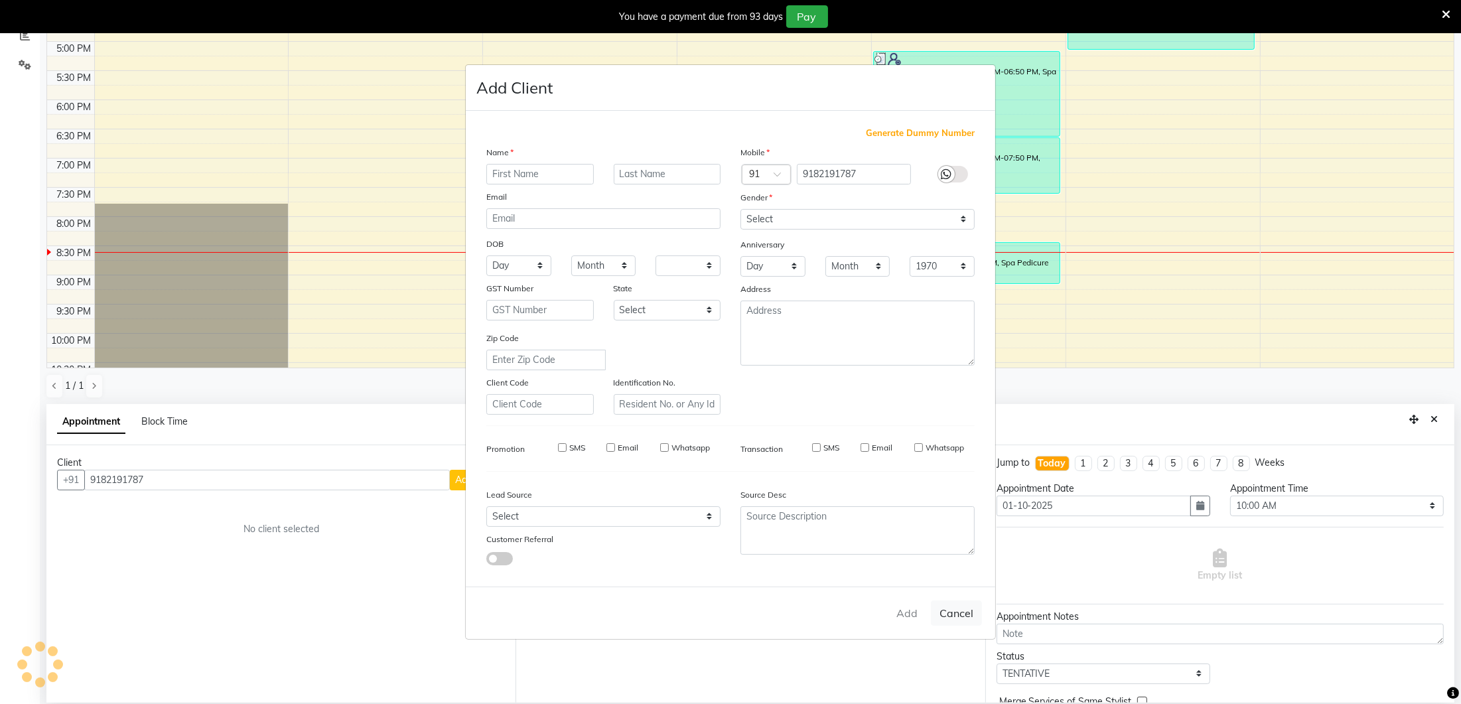
checkbox input "false"
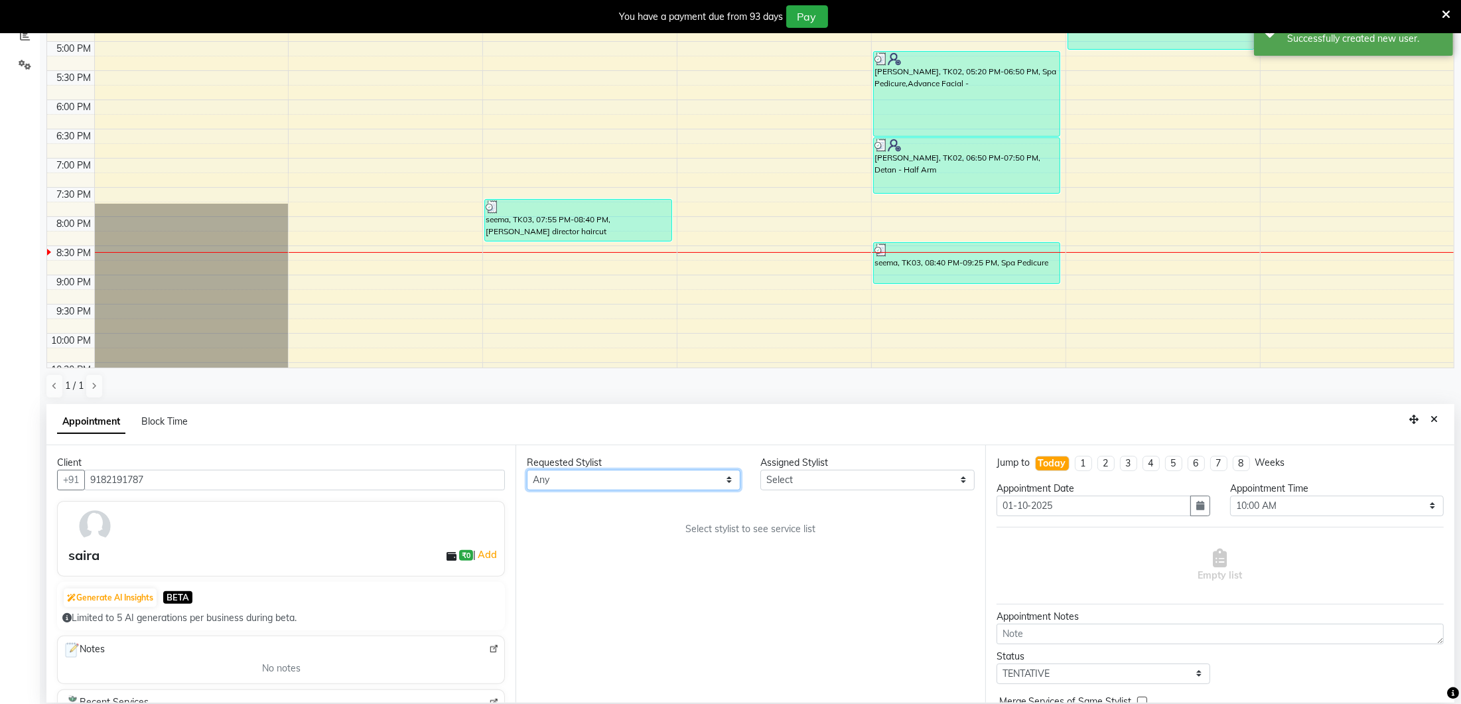
click at [715, 479] on select "Any [PERSON_NAME] India [PERSON_NAME] [PERSON_NAME]" at bounding box center [634, 480] width 214 height 21
select select "70812"
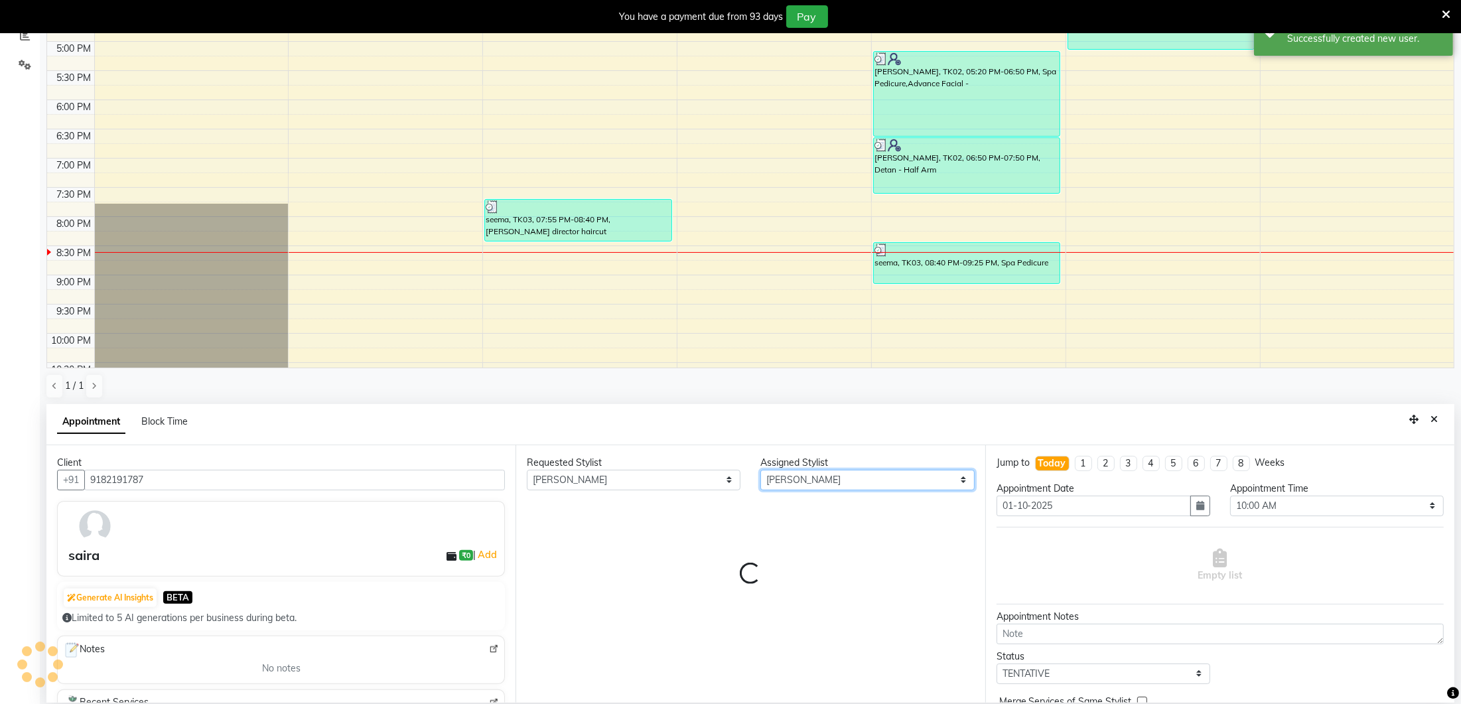
click at [814, 477] on select "Select [PERSON_NAME] Lure’ay India [PERSON_NAME] [PERSON_NAME]" at bounding box center [867, 480] width 214 height 21
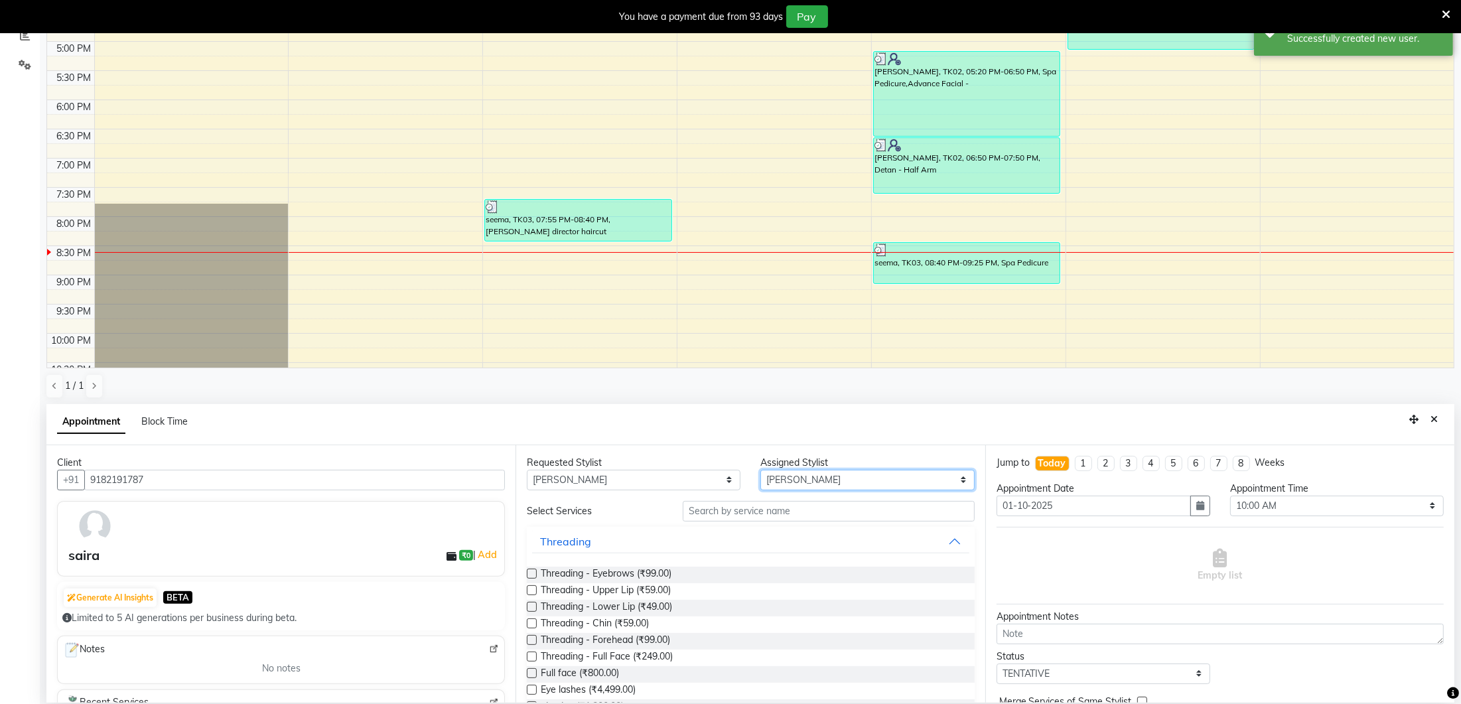
select select "35806"
click at [810, 508] on input "text" at bounding box center [829, 511] width 292 height 21
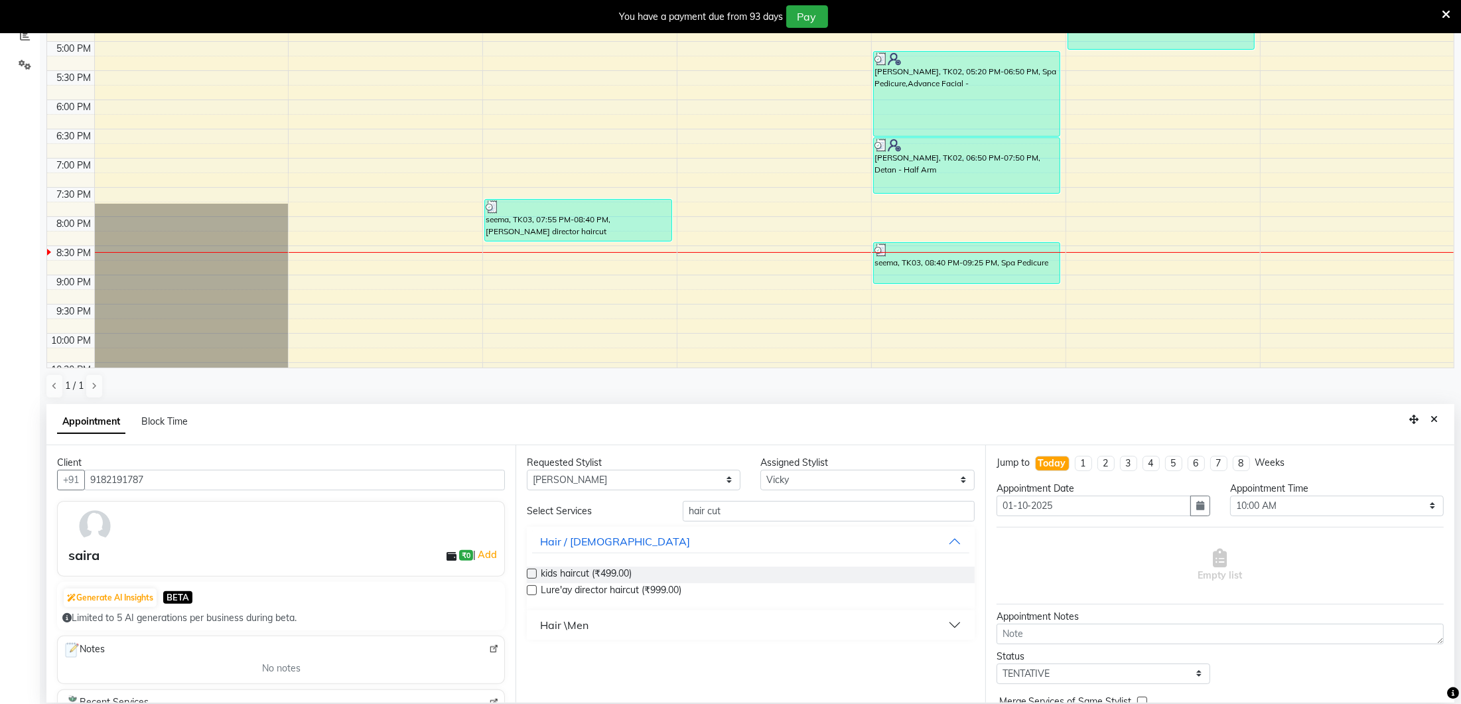
type input "hair cut"
click at [536, 589] on label at bounding box center [532, 590] width 10 height 10
click at [535, 589] on input "checkbox" at bounding box center [531, 591] width 9 height 9
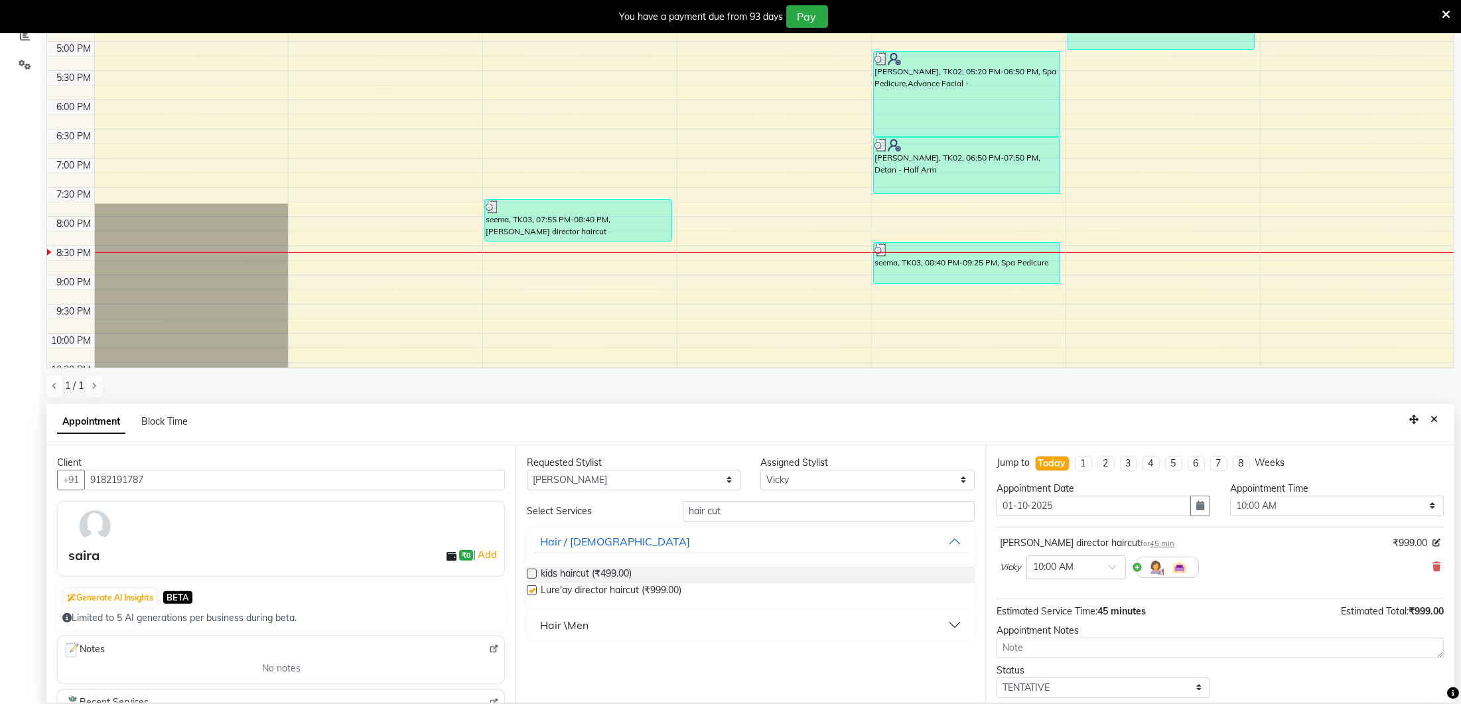
checkbox input "false"
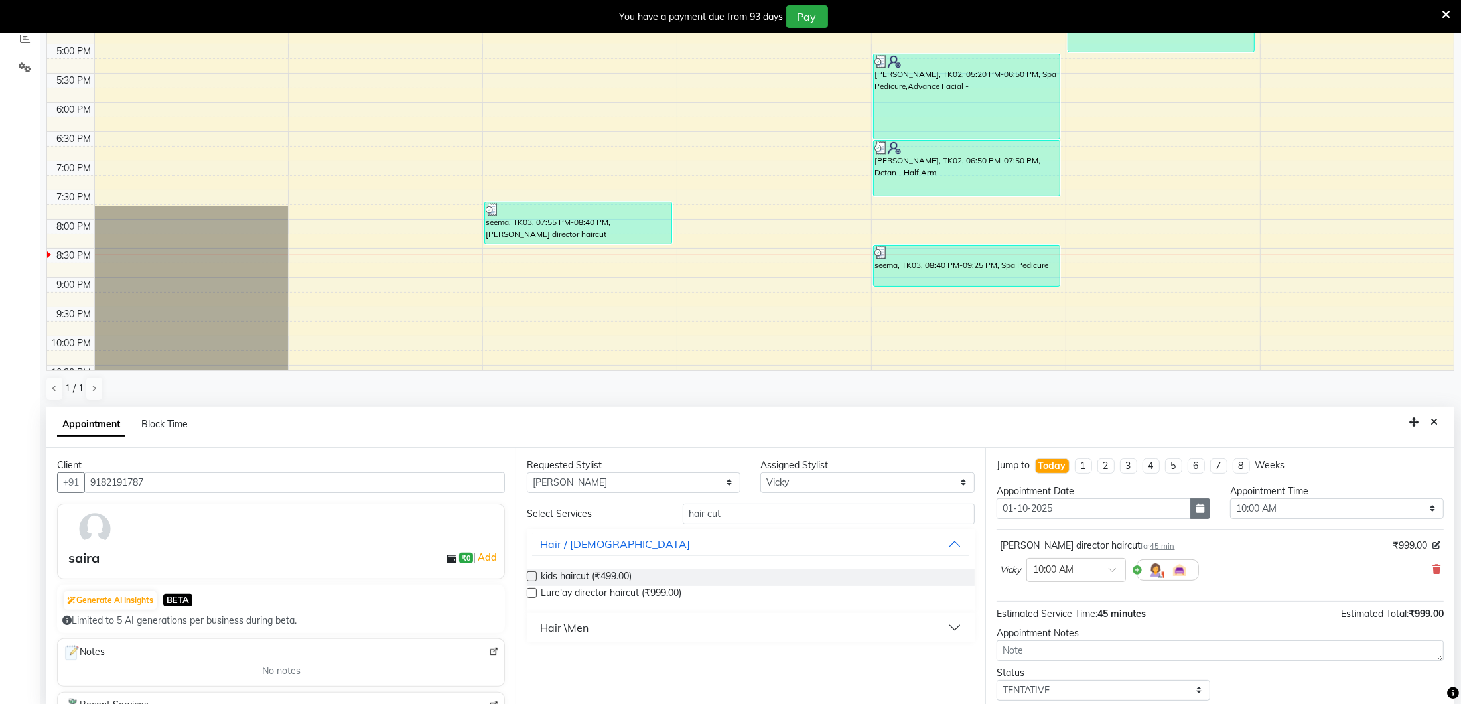
click at [1198, 507] on icon "button" at bounding box center [1200, 508] width 8 height 9
click at [1107, 570] on div "4" at bounding box center [1116, 577] width 21 height 21
type input "04-10-2025"
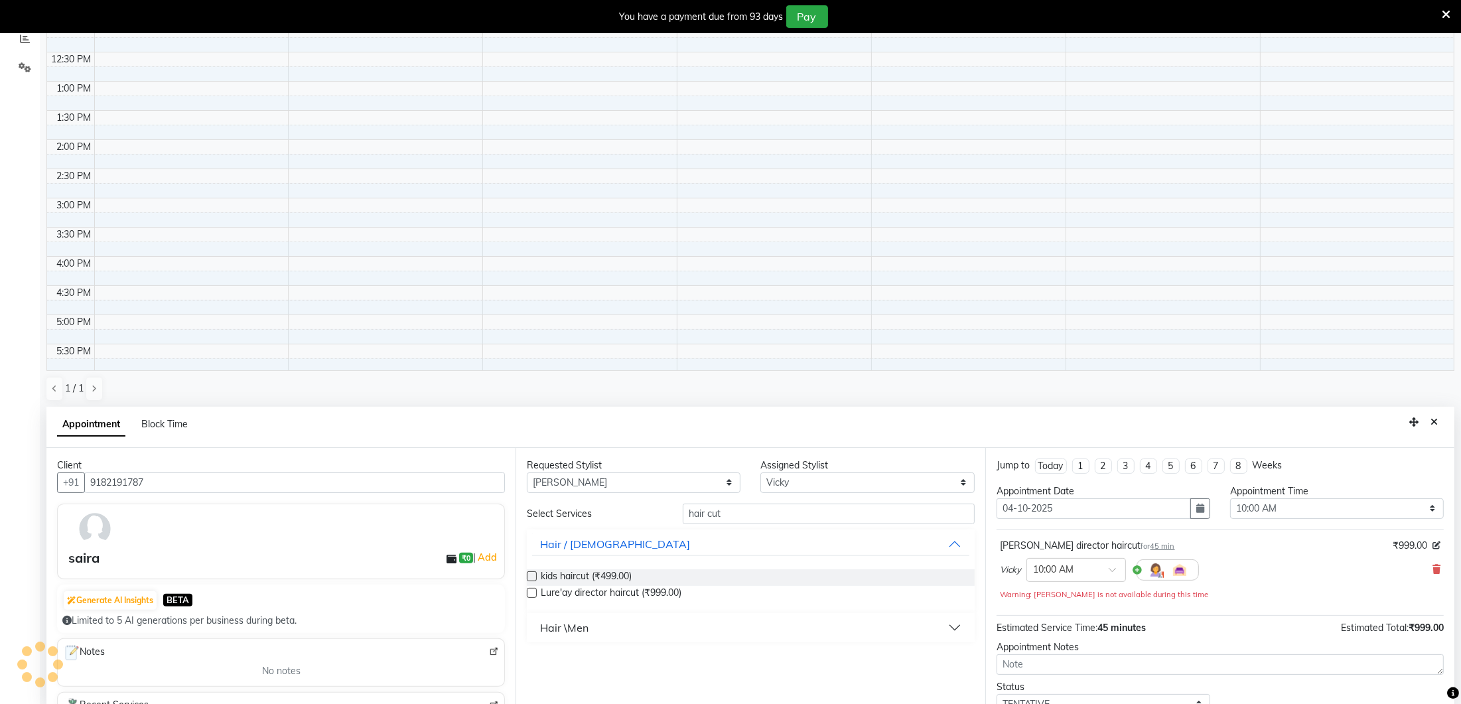
scroll to position [334, 0]
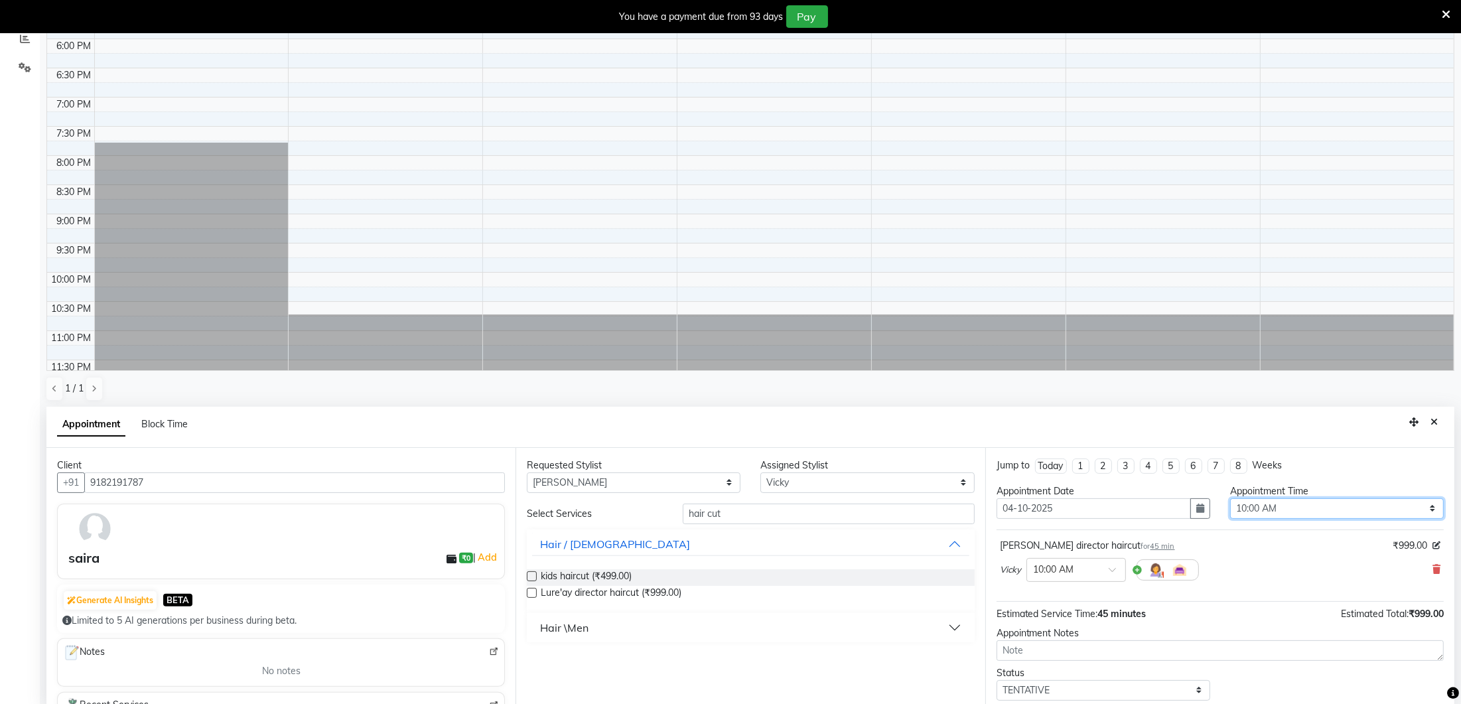
click at [1267, 504] on select "Select 10:00 AM 10:15 AM 10:30 AM 10:45 AM 11:00 AM 11:15 AM 11:30 AM 11:45 AM …" at bounding box center [1337, 508] width 214 height 21
select select "1080"
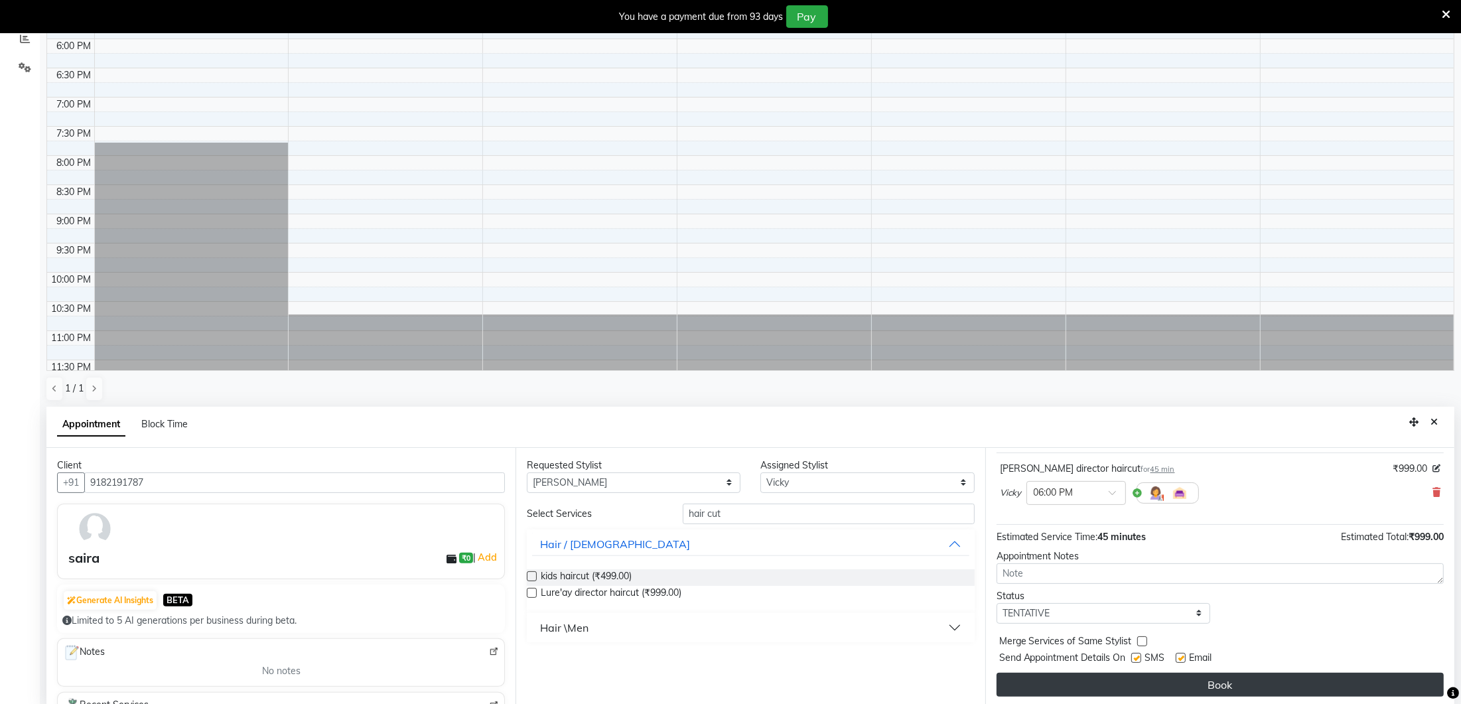
click at [1224, 677] on button "Book" at bounding box center [1220, 685] width 447 height 24
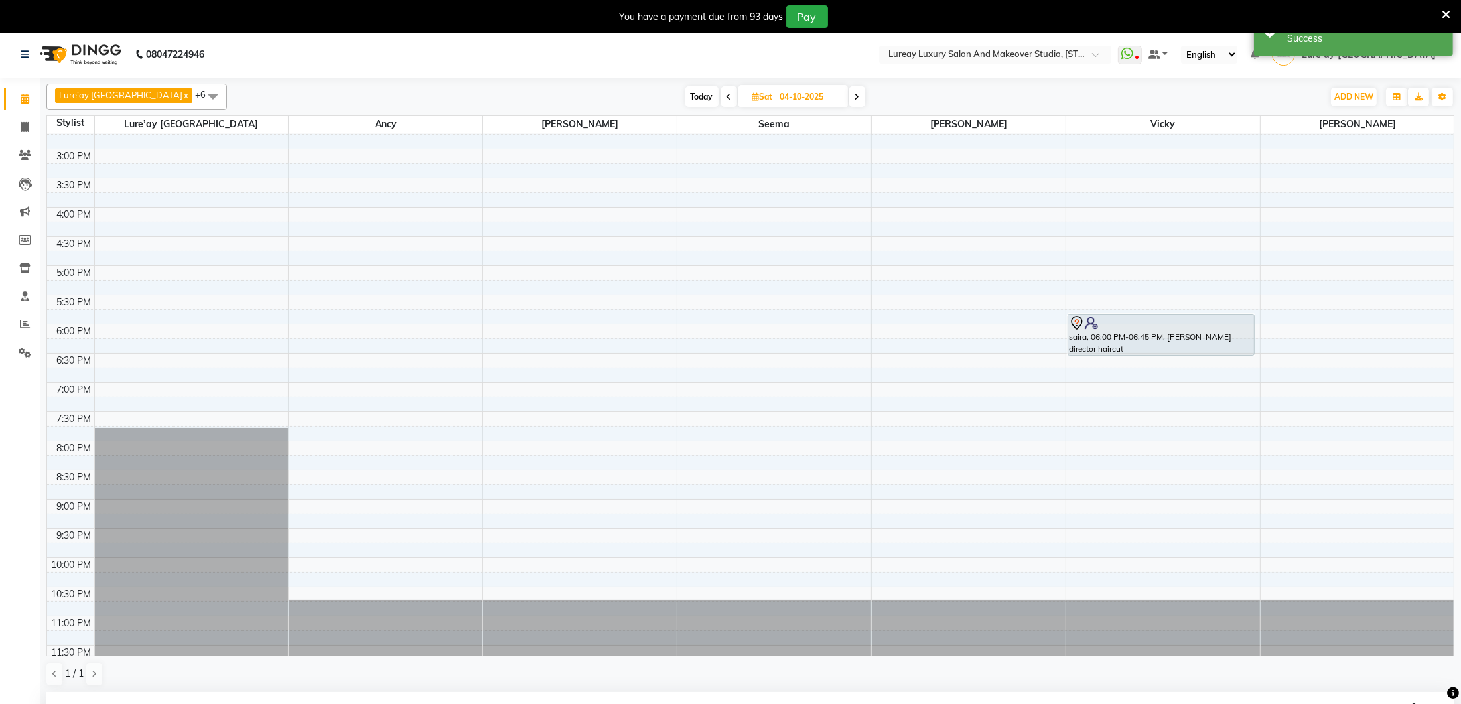
scroll to position [0, 0]
